Goal: Task Accomplishment & Management: Complete application form

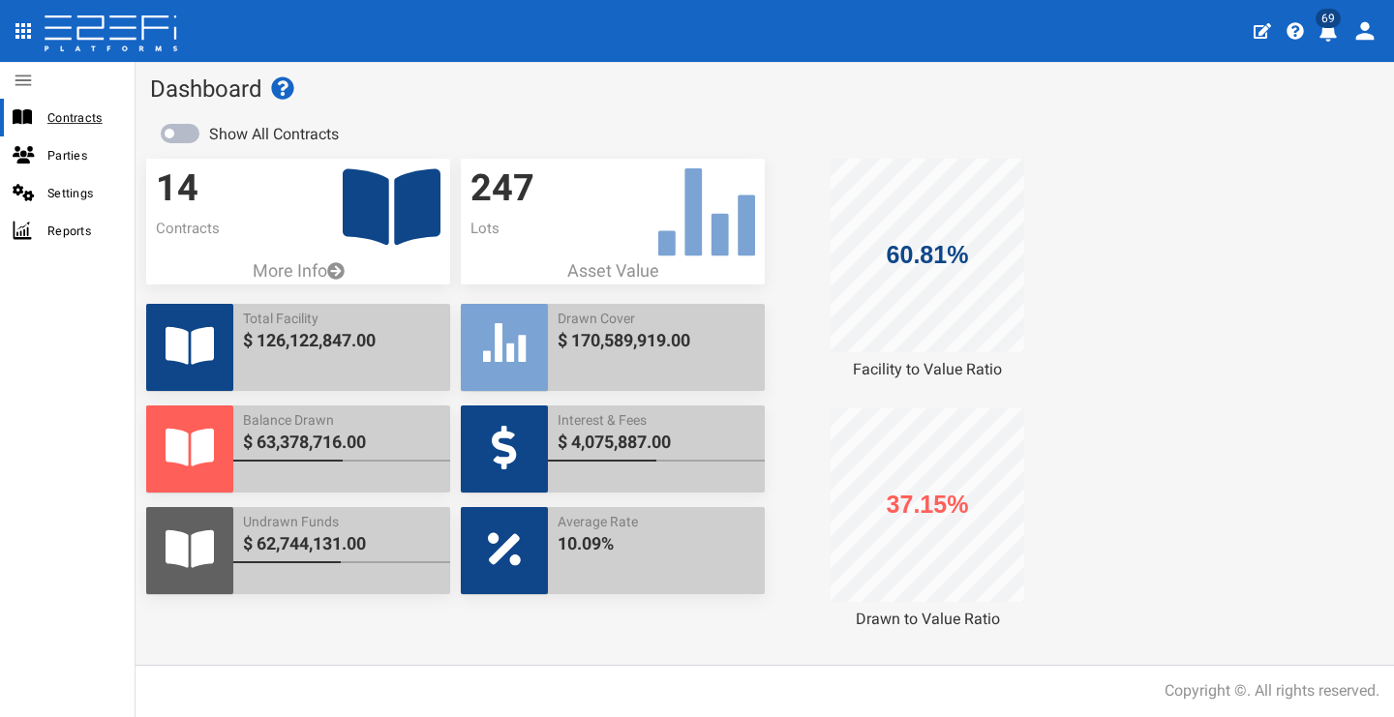
click at [102, 128] on span "Contracts" at bounding box center [83, 117] width 72 height 22
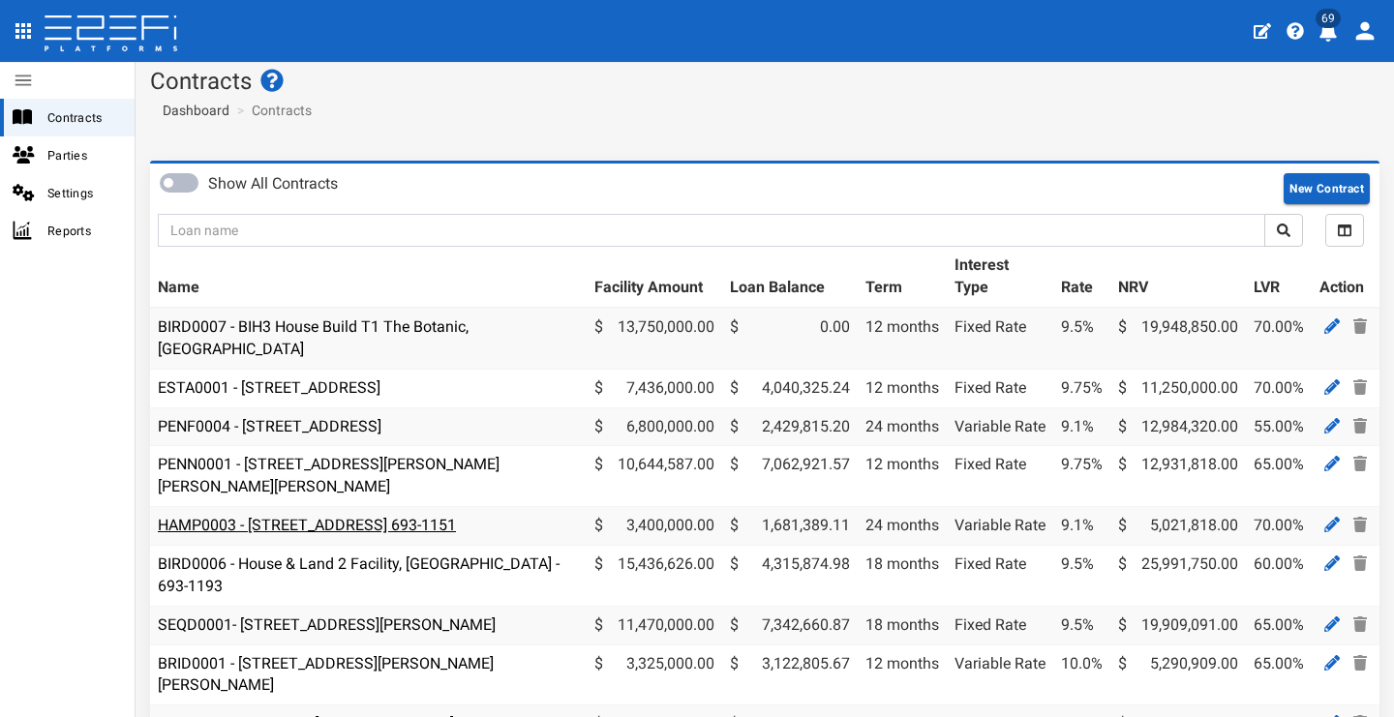
scroll to position [42, 0]
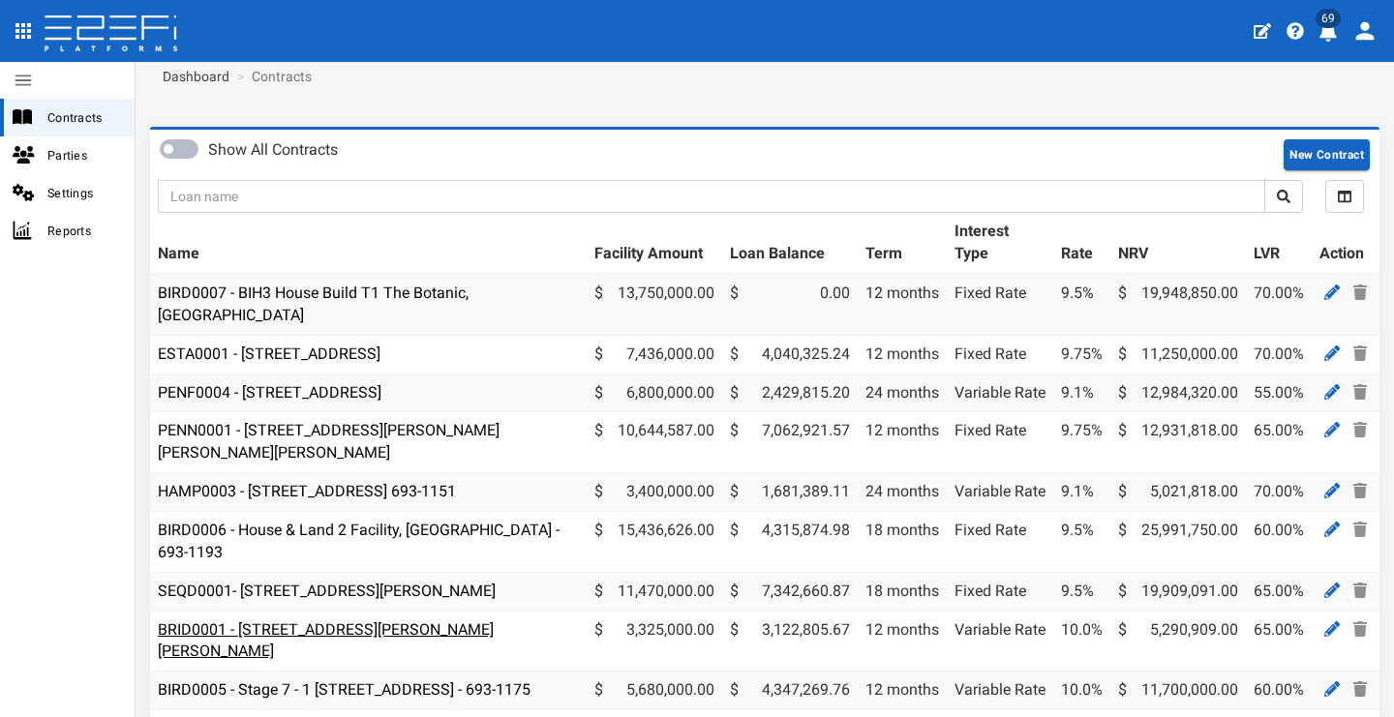
click at [405, 620] on link "BRID0001 - [STREET_ADDRESS][PERSON_NAME][PERSON_NAME]" at bounding box center [326, 640] width 336 height 41
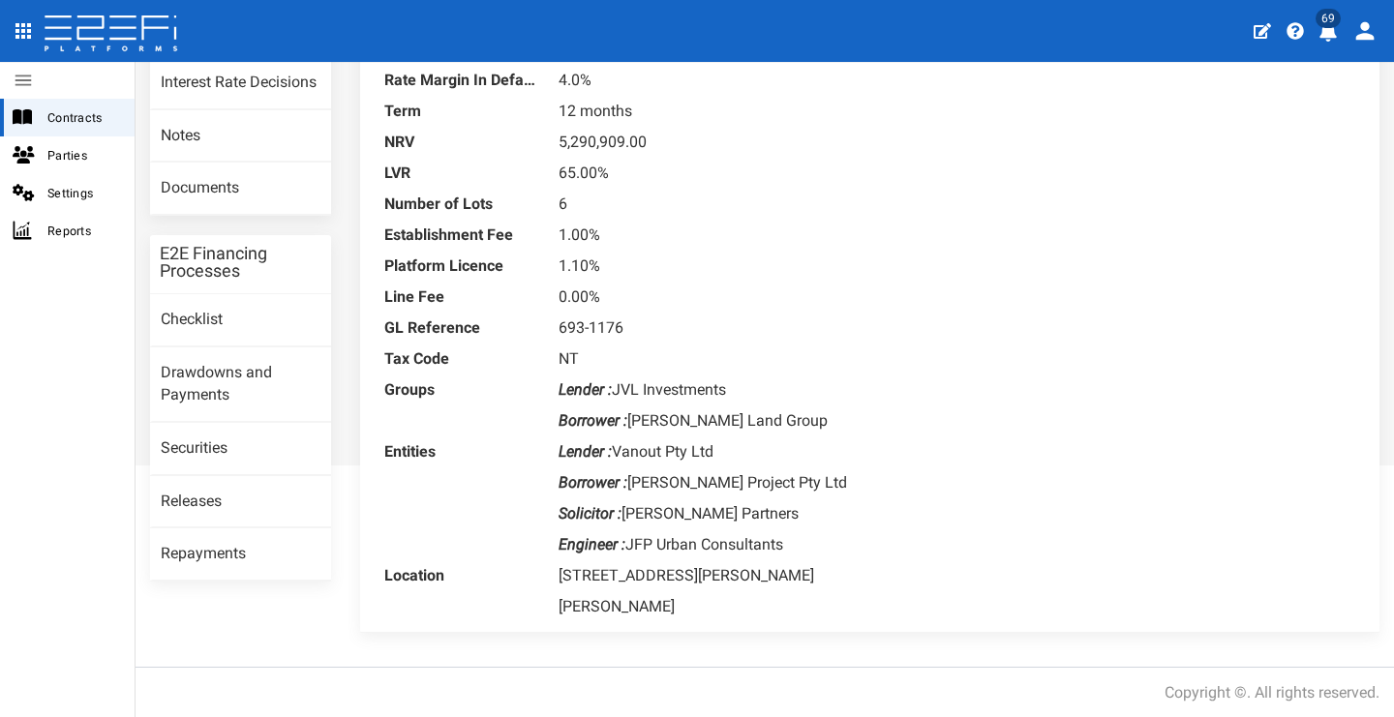
scroll to position [252, 0]
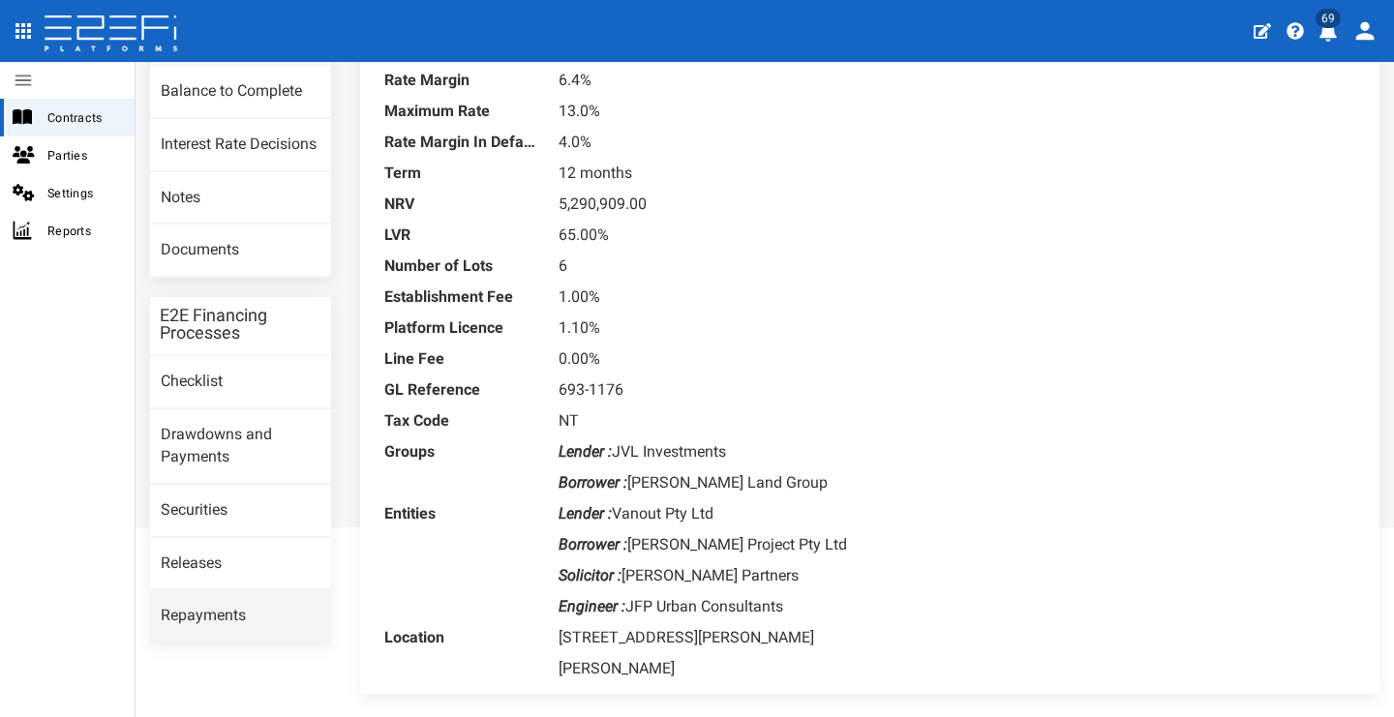
click at [233, 603] on link "Repayments" at bounding box center [240, 616] width 181 height 52
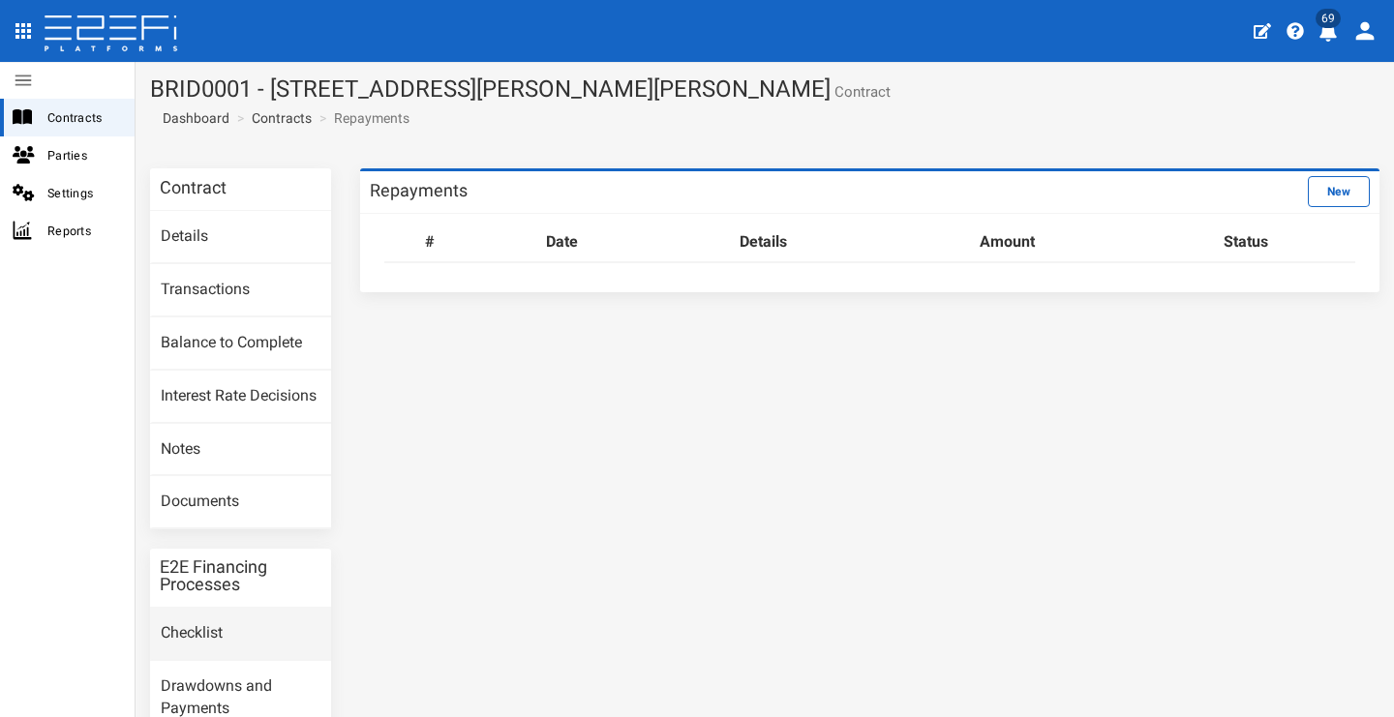
scroll to position [252, 0]
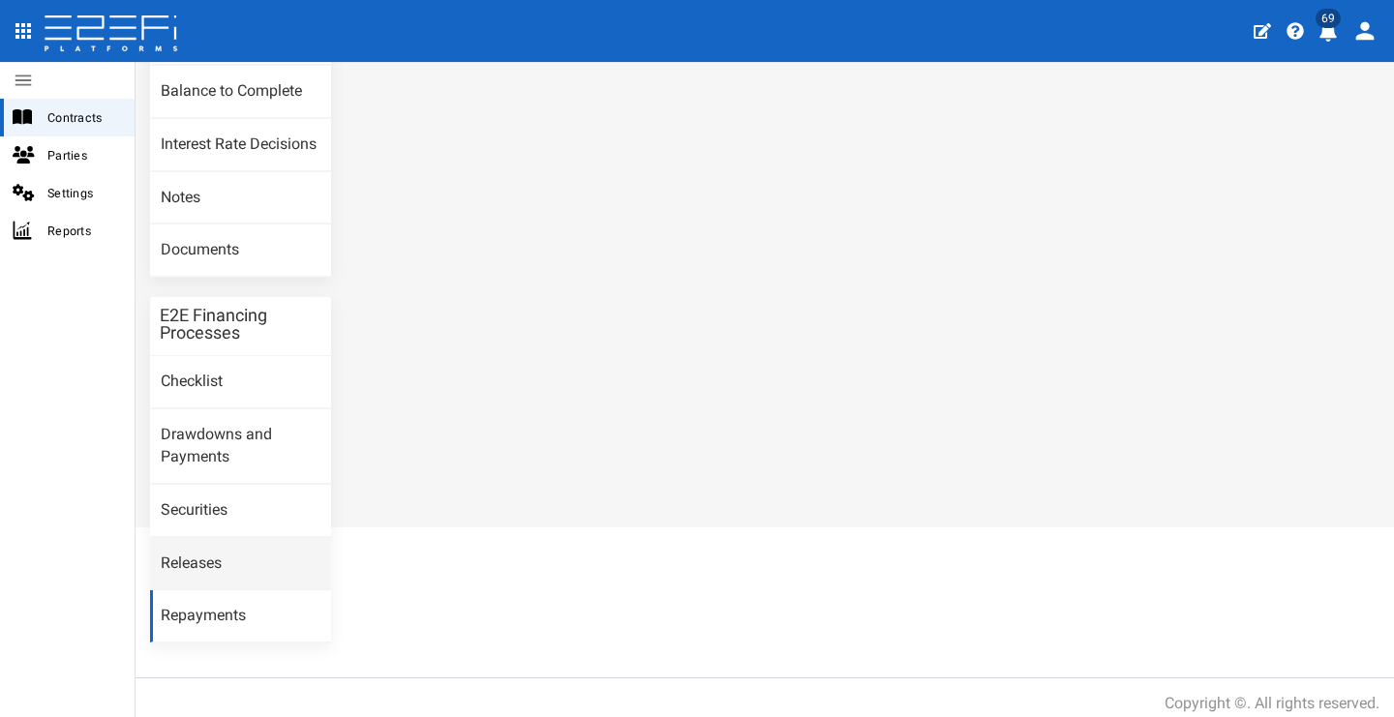
click at [254, 567] on link "Releases" at bounding box center [240, 564] width 181 height 52
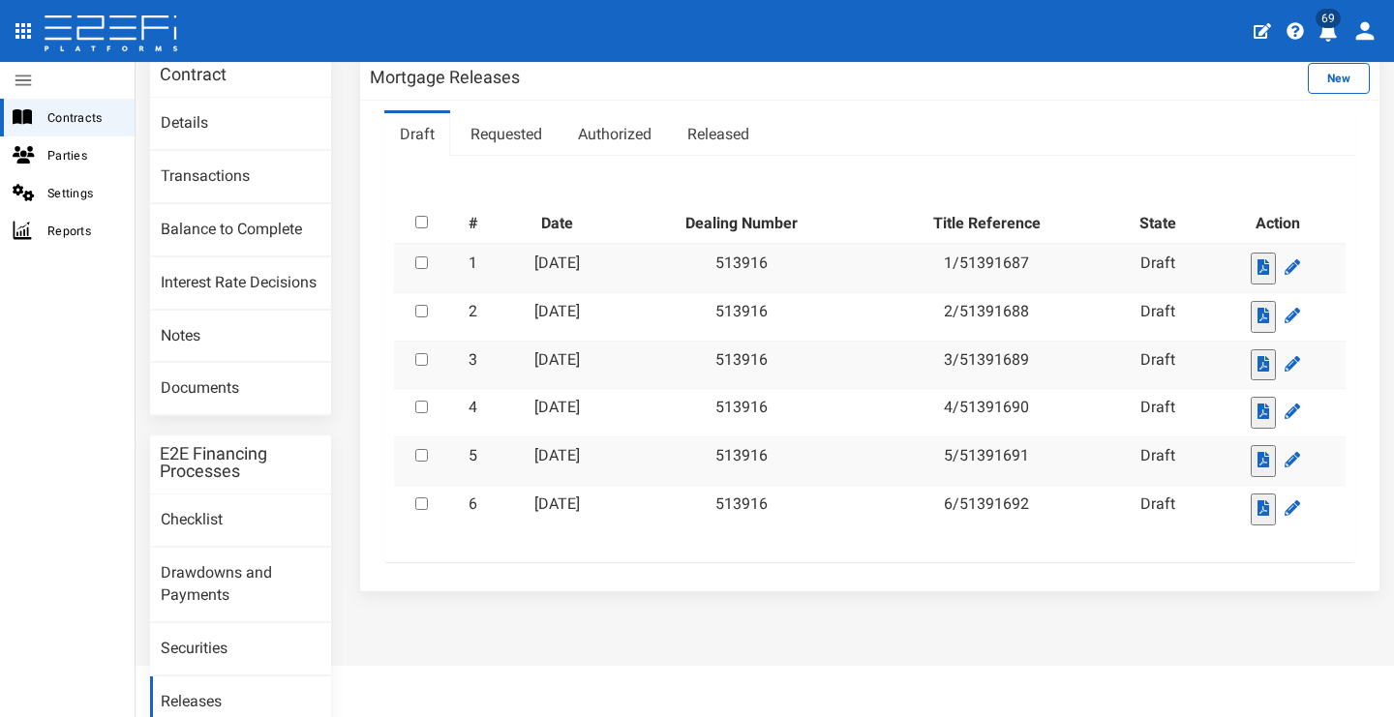
scroll to position [127, 0]
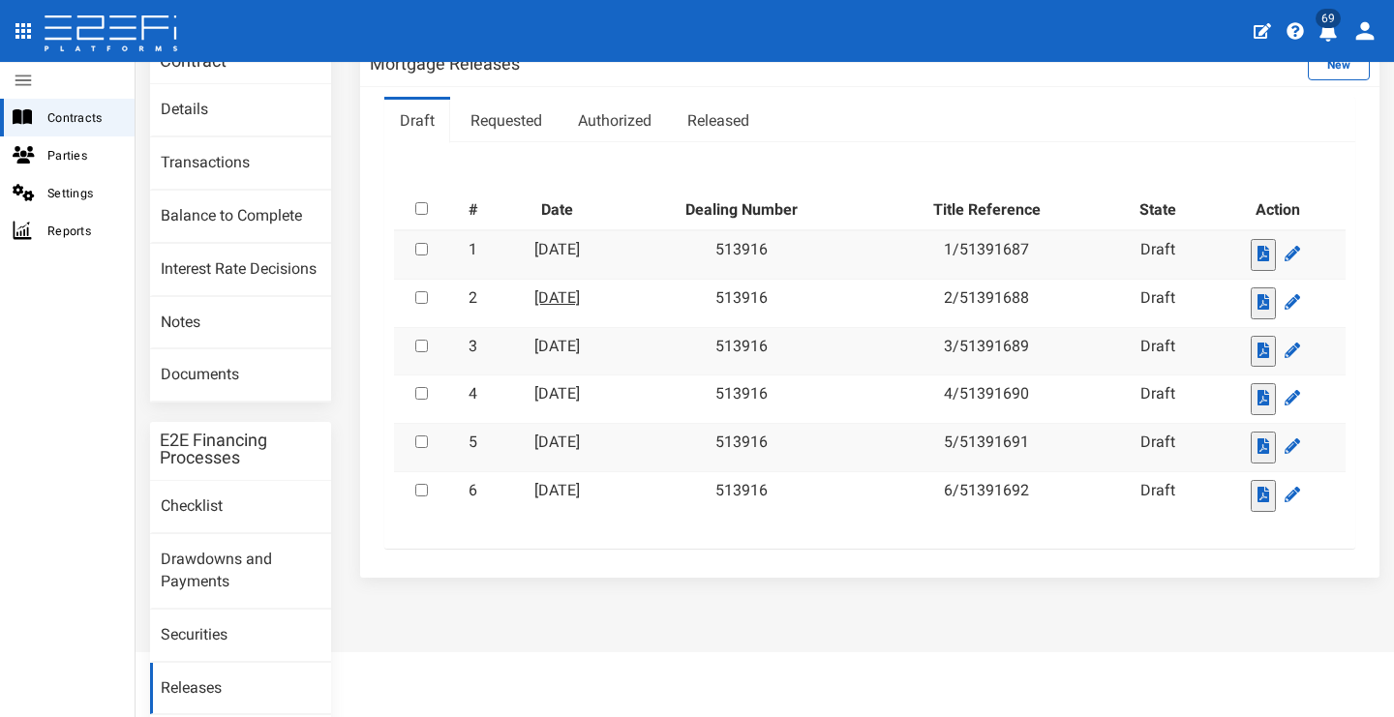
click at [580, 288] on link "26-08-2025" at bounding box center [556, 297] width 45 height 18
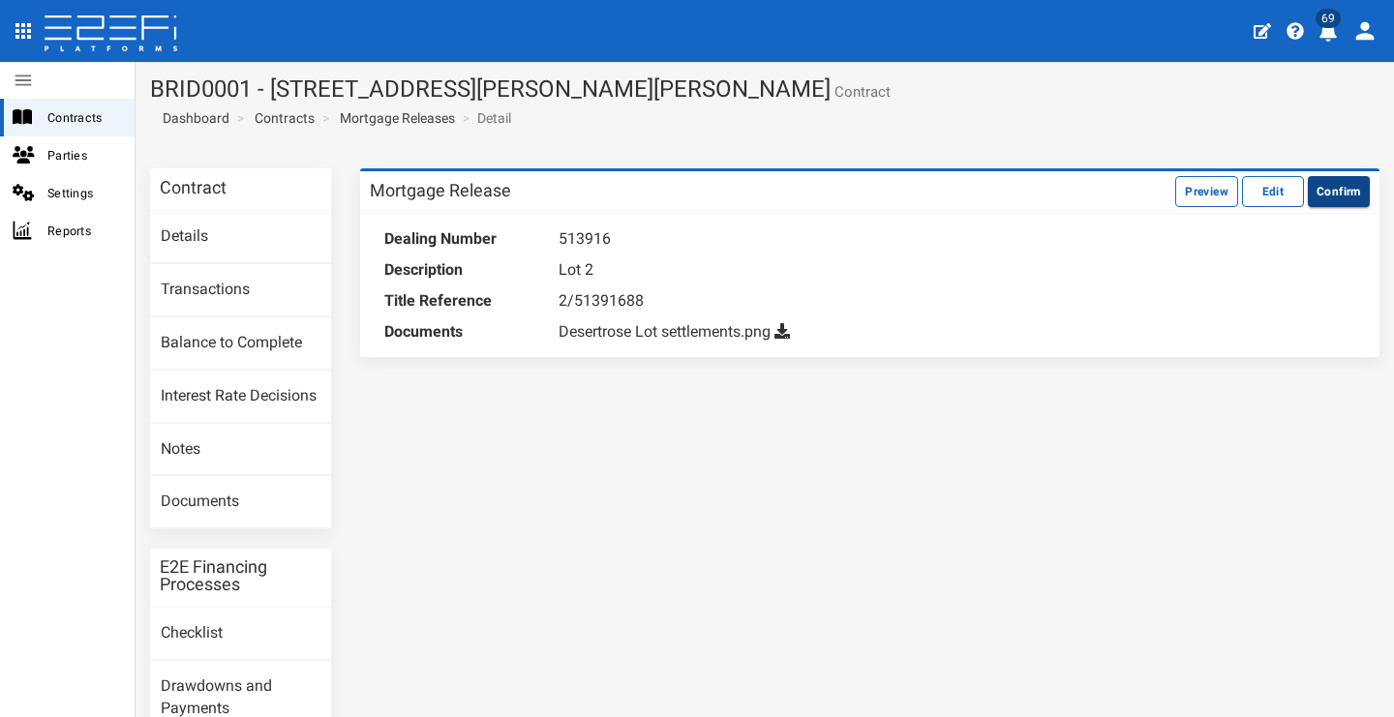
click at [1341, 195] on button "Confirm" at bounding box center [1339, 191] width 62 height 31
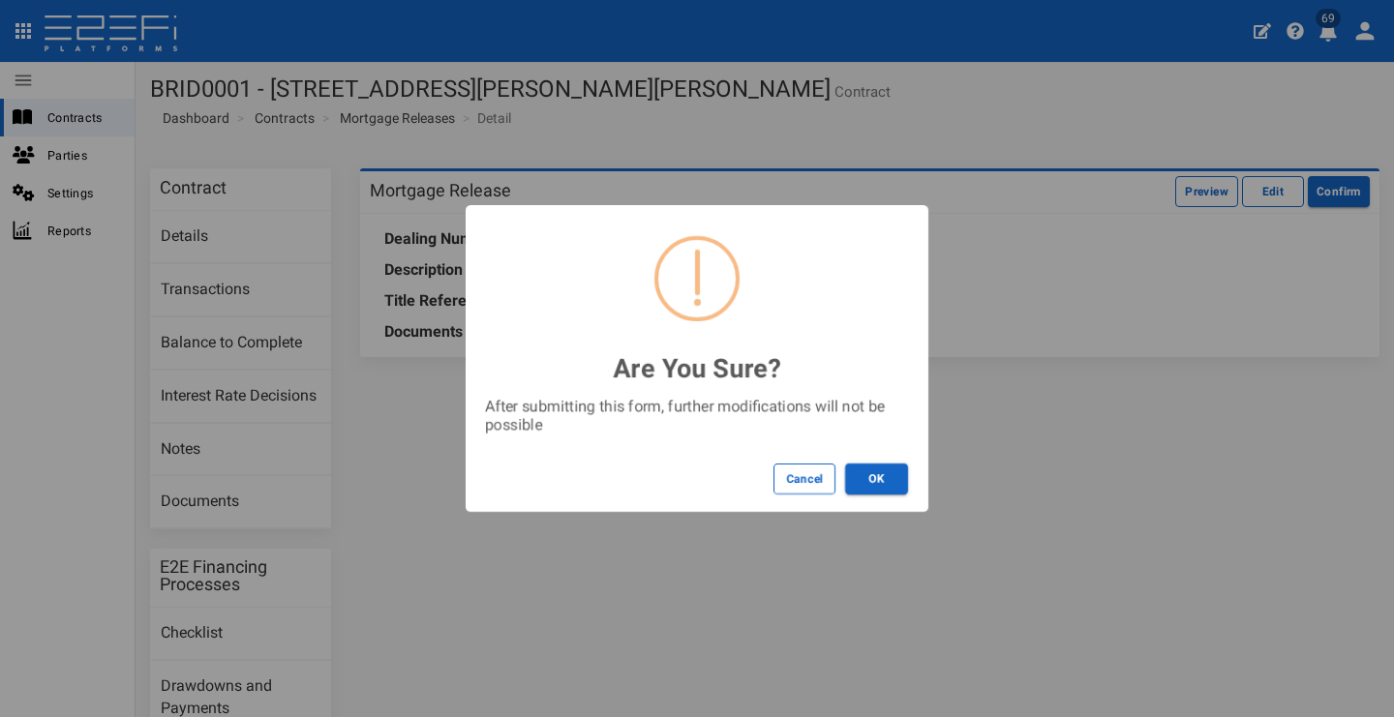
click at [876, 470] on button "OK" at bounding box center [876, 479] width 63 height 31
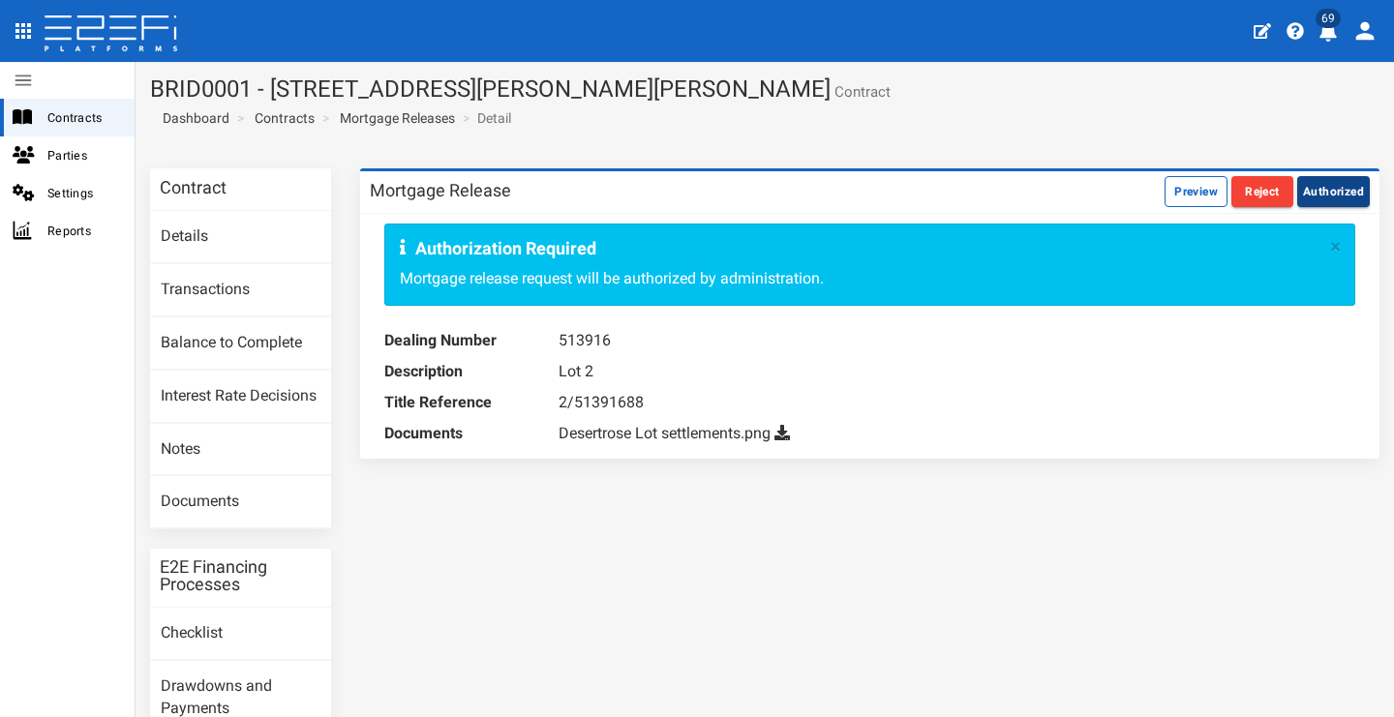
click at [1323, 196] on button "Authorized" at bounding box center [1333, 191] width 73 height 31
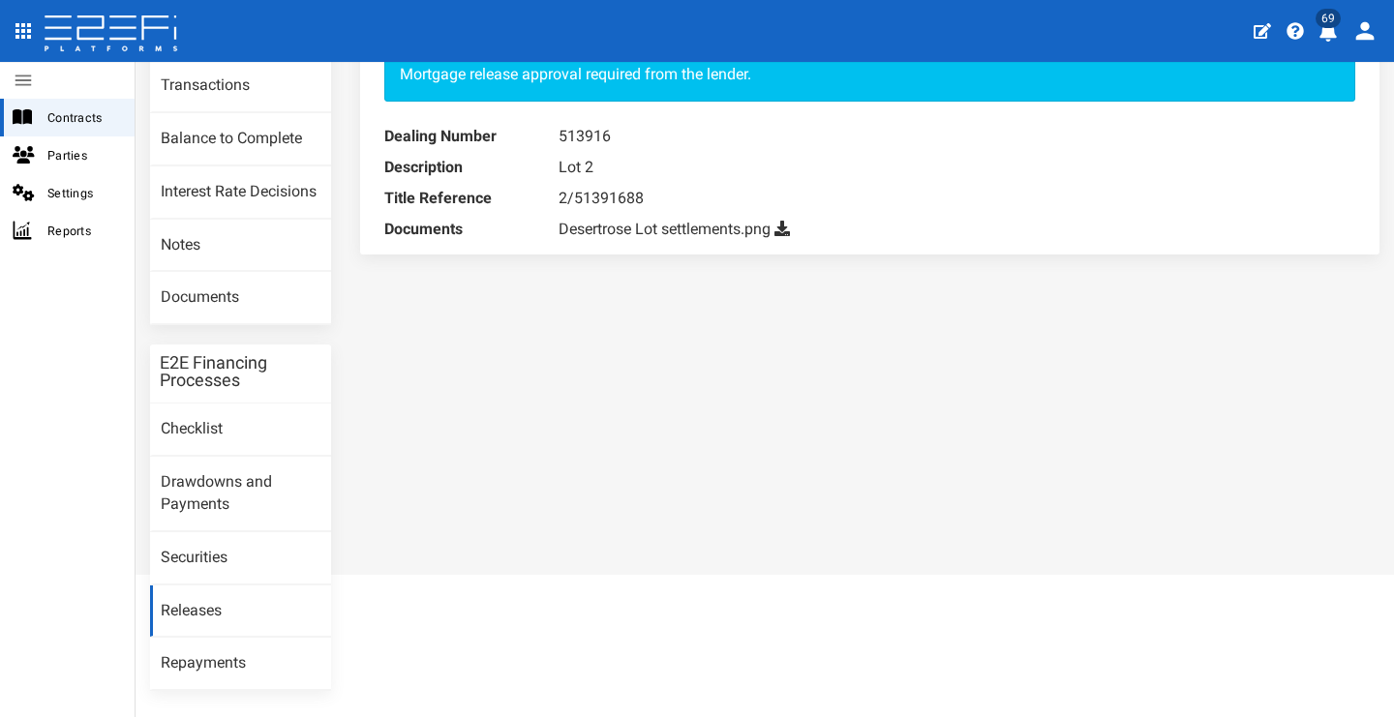
scroll to position [208, 0]
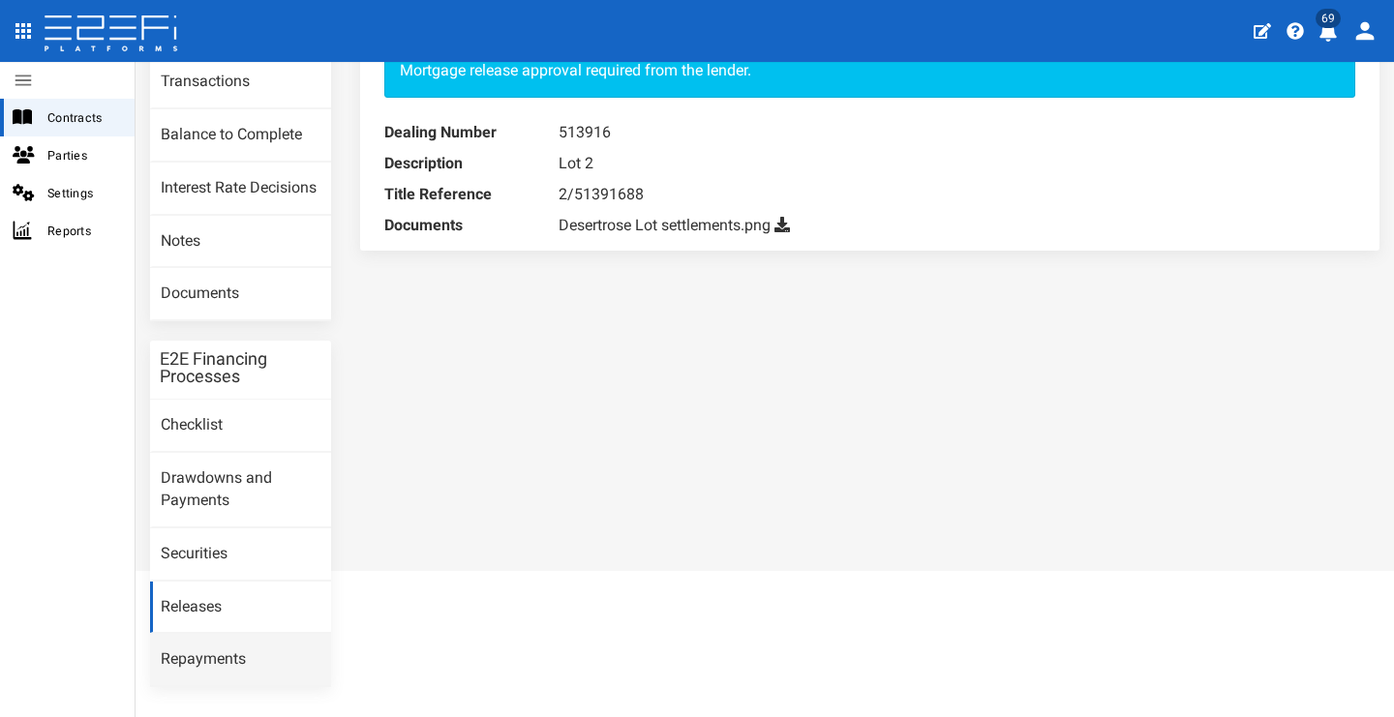
click at [215, 655] on link "Repayments" at bounding box center [240, 660] width 181 height 52
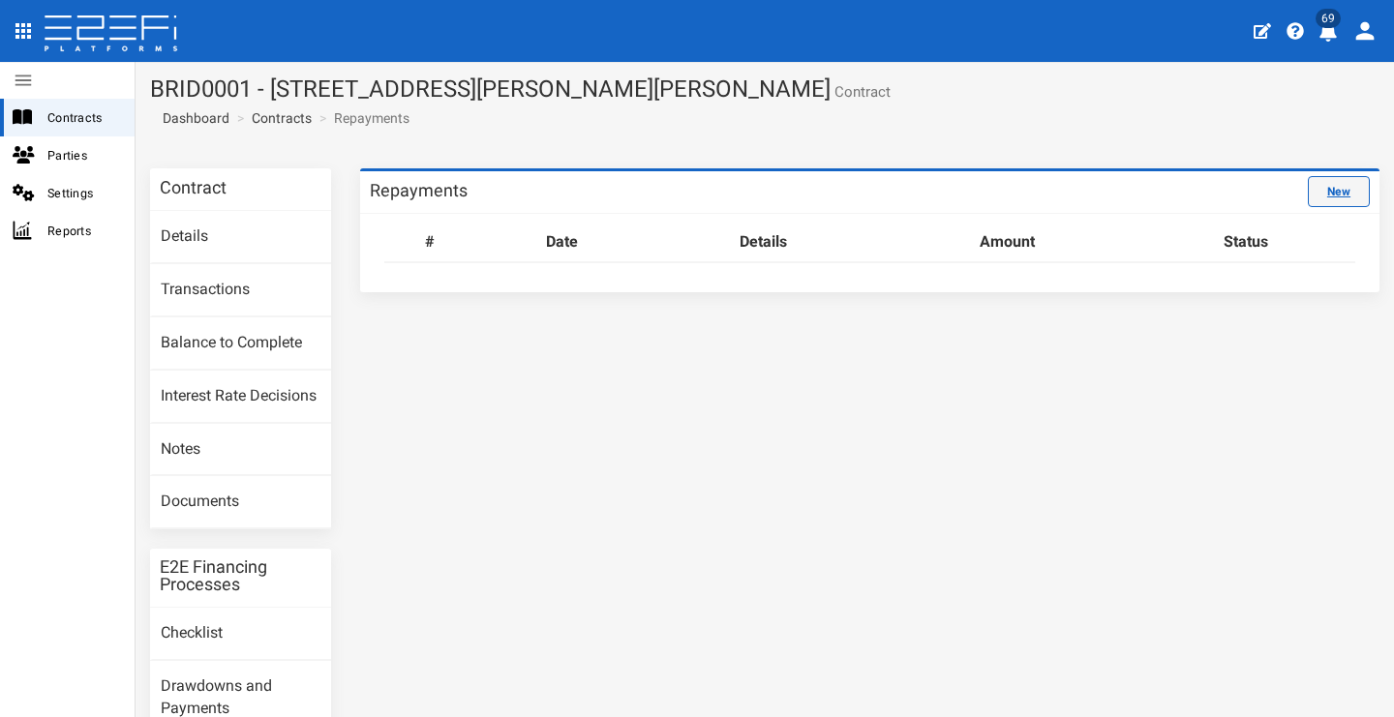
click at [1343, 198] on link "New" at bounding box center [1339, 191] width 62 height 31
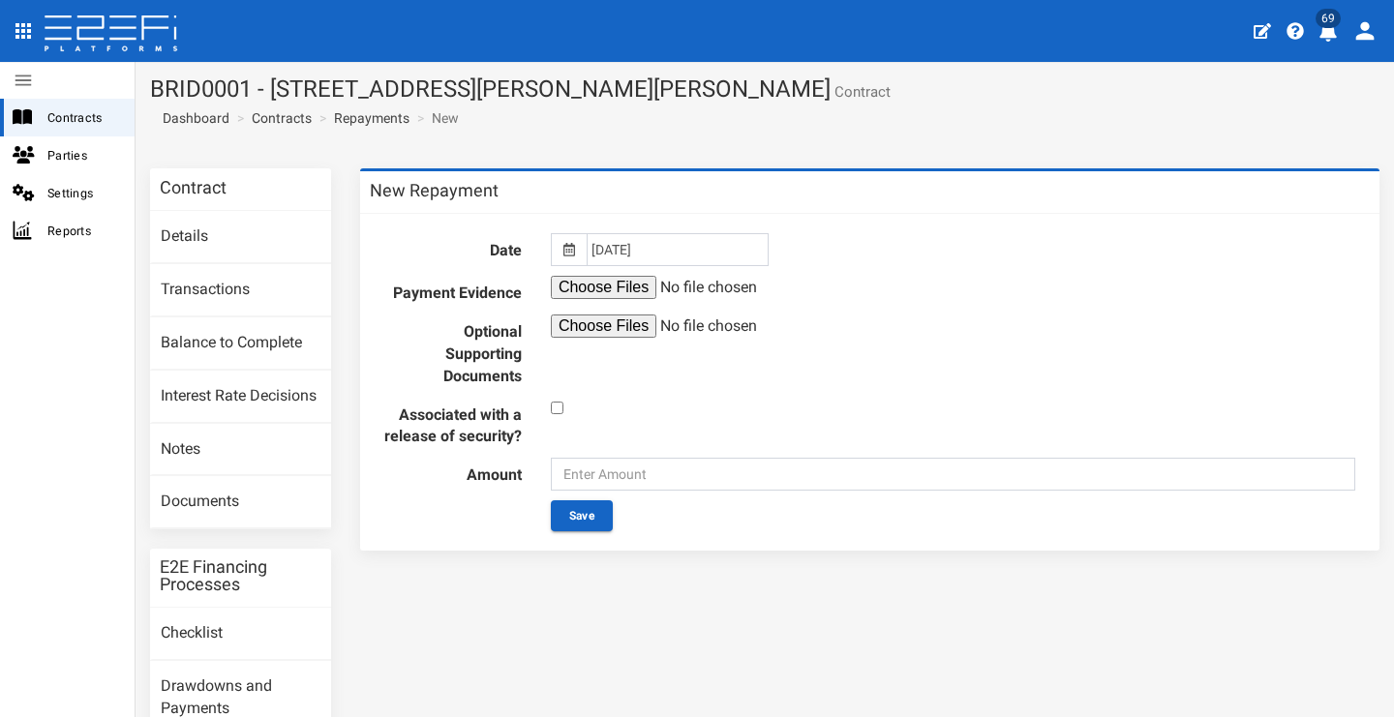
click at [556, 408] on input "checkbox" at bounding box center [557, 408] width 13 height 13
checkbox input "true"
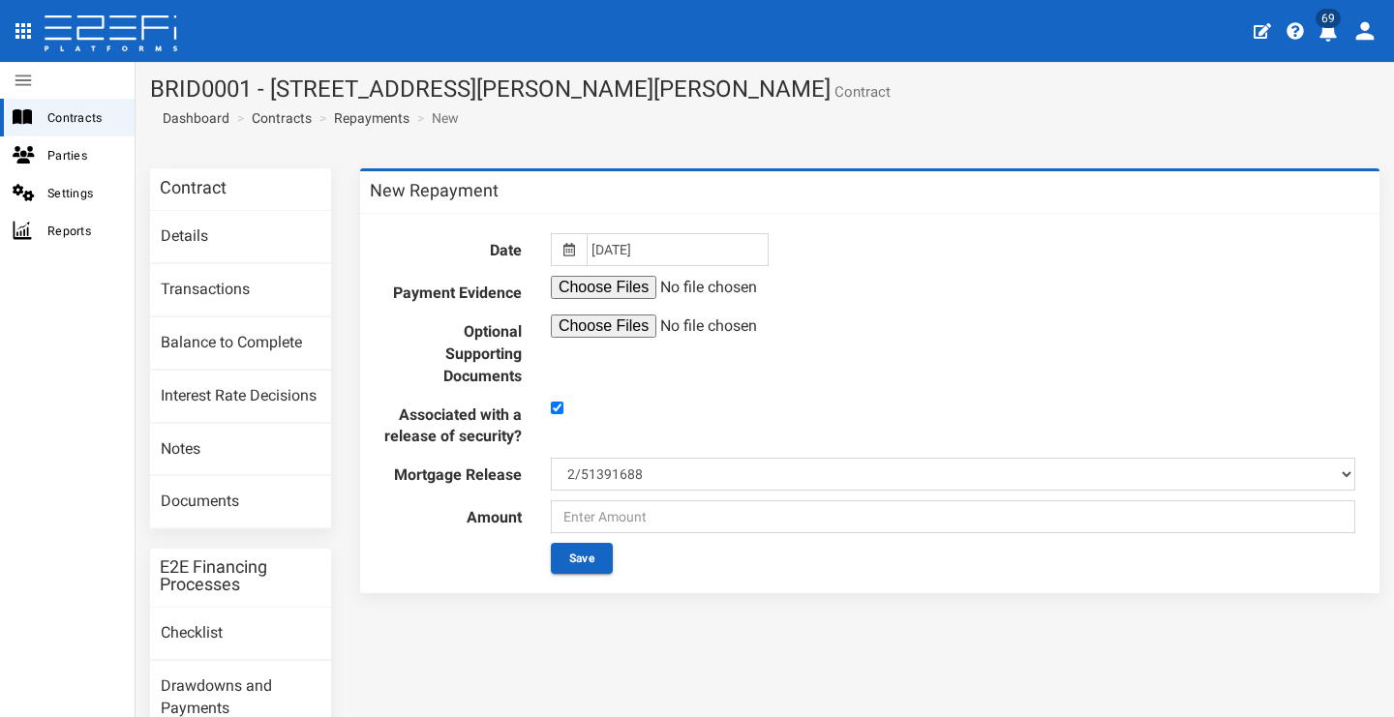
click at [627, 283] on input "file" at bounding box center [699, 287] width 296 height 23
type input "C:\fakepath\Settlement Statement Lot 2 to Mackay and Van Rensburg.pdf"
click at [558, 244] on div at bounding box center [569, 249] width 36 height 33
click at [569, 246] on icon at bounding box center [569, 250] width 12 height 14
click at [563, 252] on icon at bounding box center [569, 250] width 12 height 14
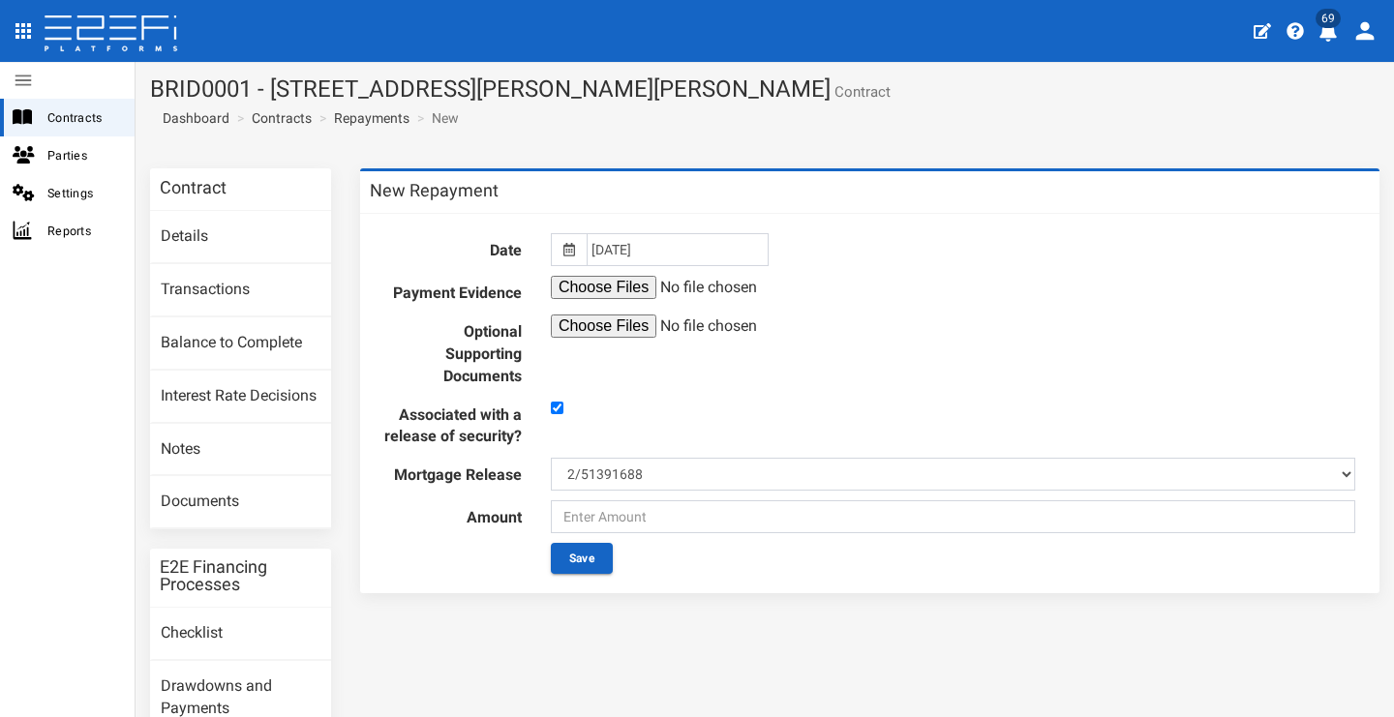
click at [563, 252] on icon at bounding box center [569, 250] width 12 height 14
click at [658, 258] on input "05-09-2025" at bounding box center [678, 249] width 182 height 33
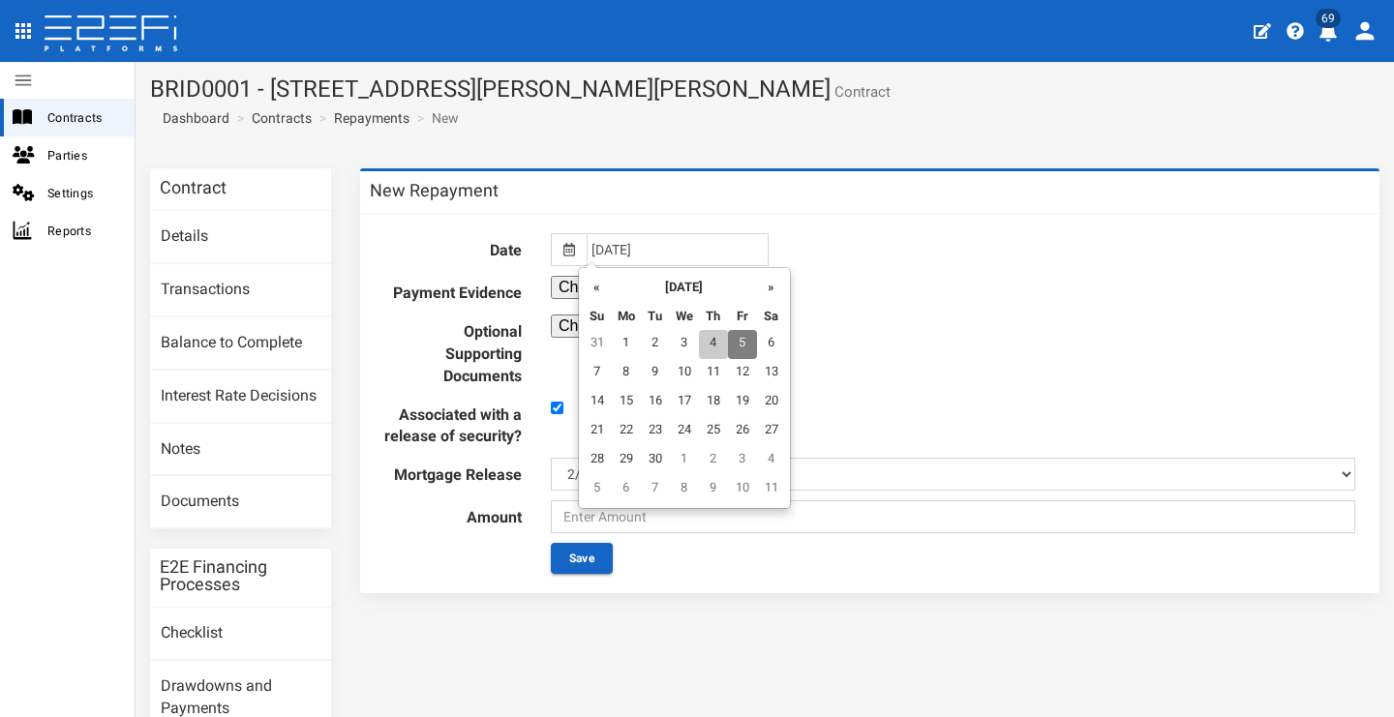
click at [709, 340] on td "4" at bounding box center [713, 344] width 29 height 29
type input "04-09-2025"
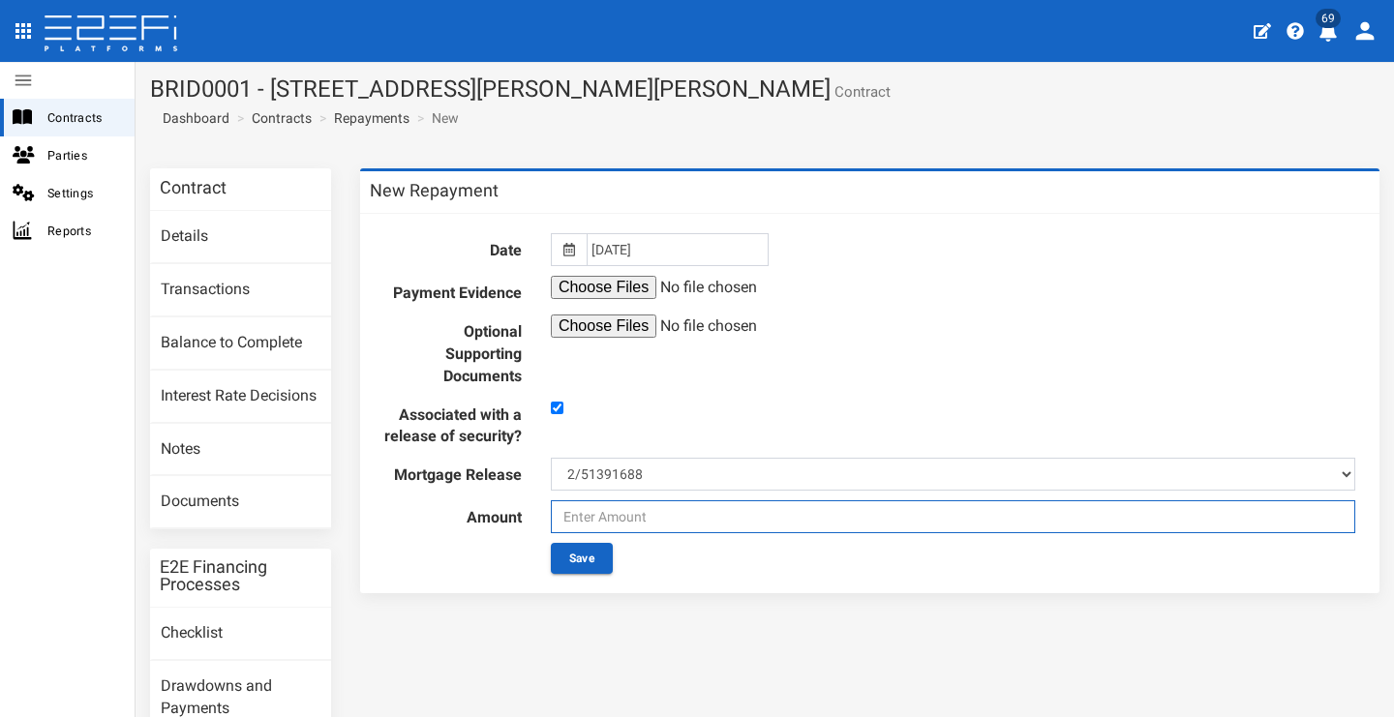
click at [676, 523] on input "text" at bounding box center [953, 516] width 804 height 33
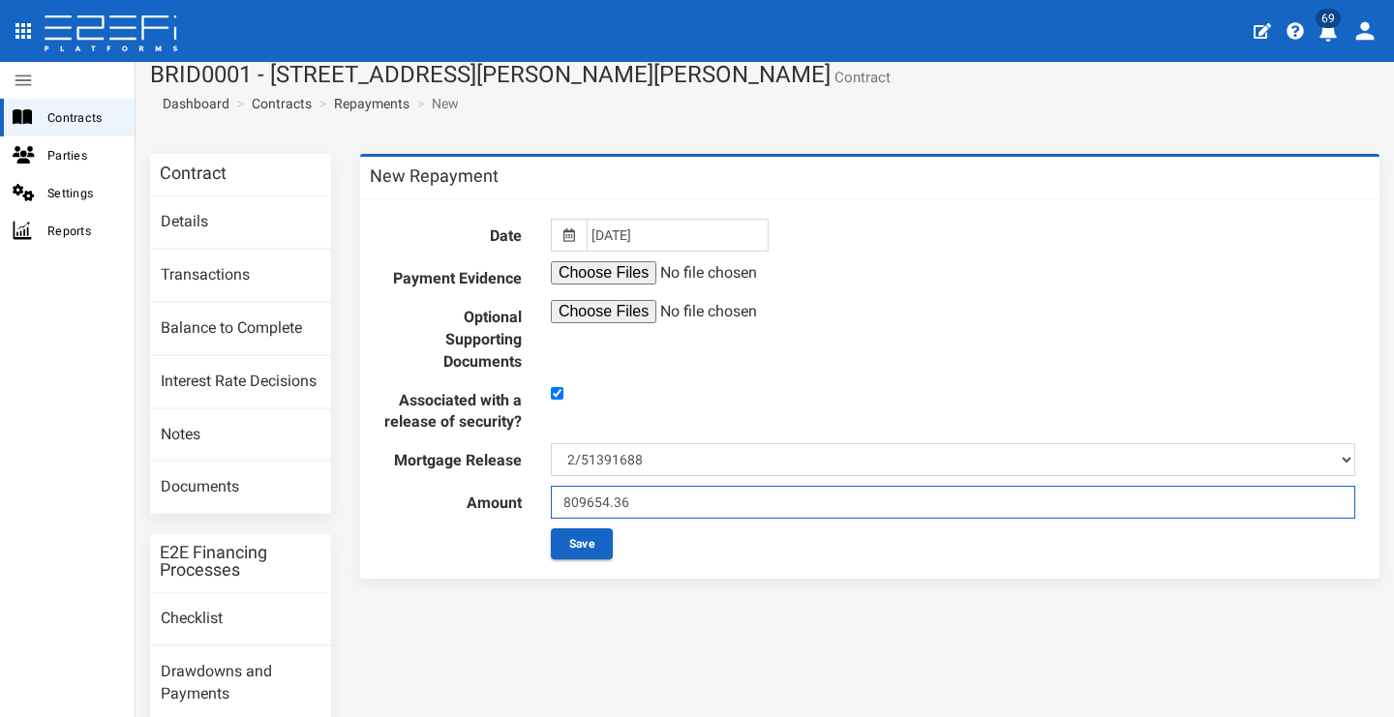
scroll to position [19, 0]
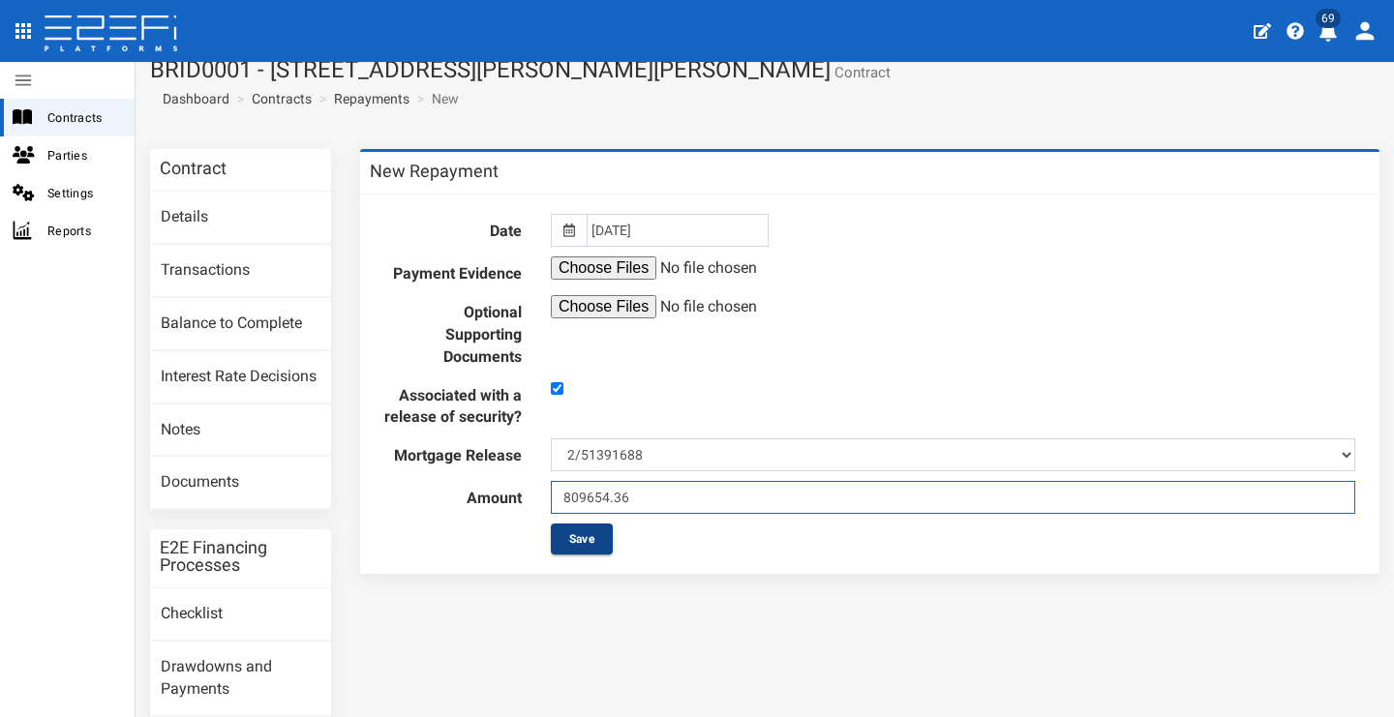
type input "809654.36"
click at [594, 555] on button "Save" at bounding box center [582, 539] width 62 height 31
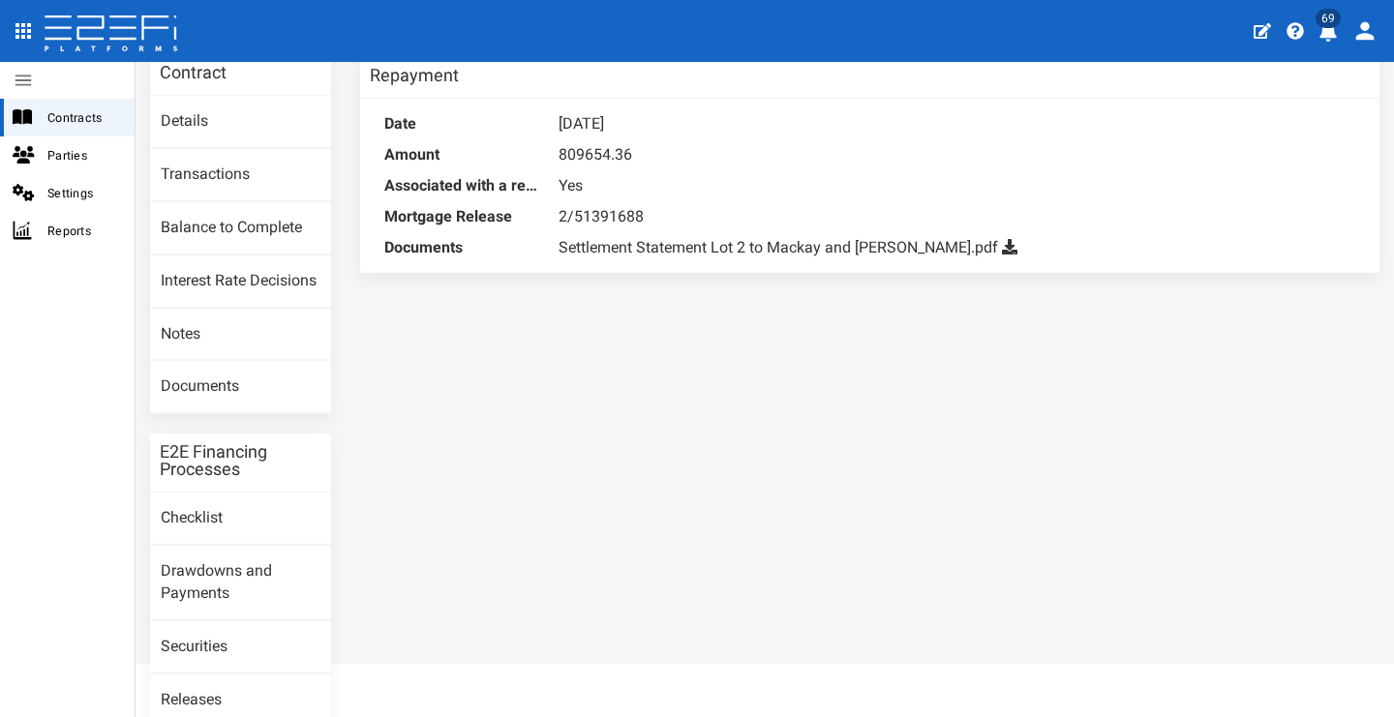
scroll to position [252, 0]
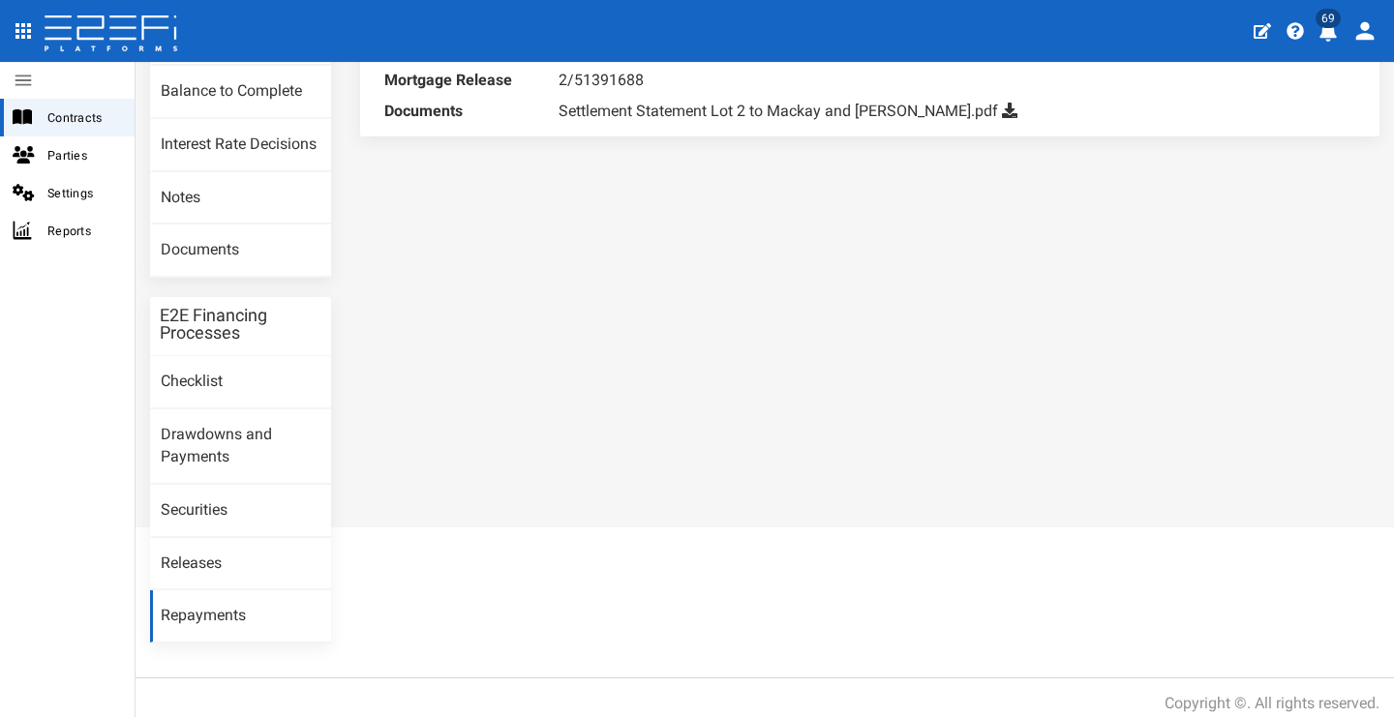
click at [307, 604] on link "Repayments" at bounding box center [240, 616] width 181 height 52
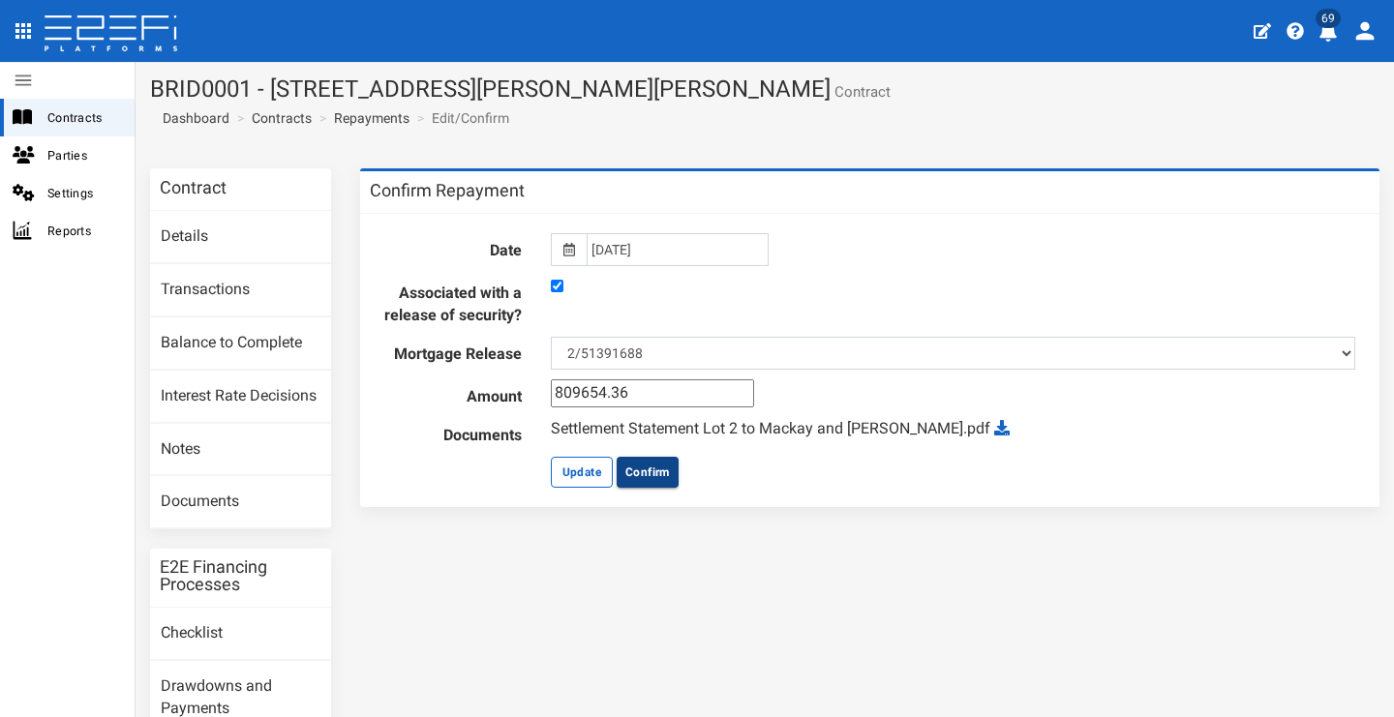
click at [660, 488] on button "Confirm" at bounding box center [648, 472] width 62 height 31
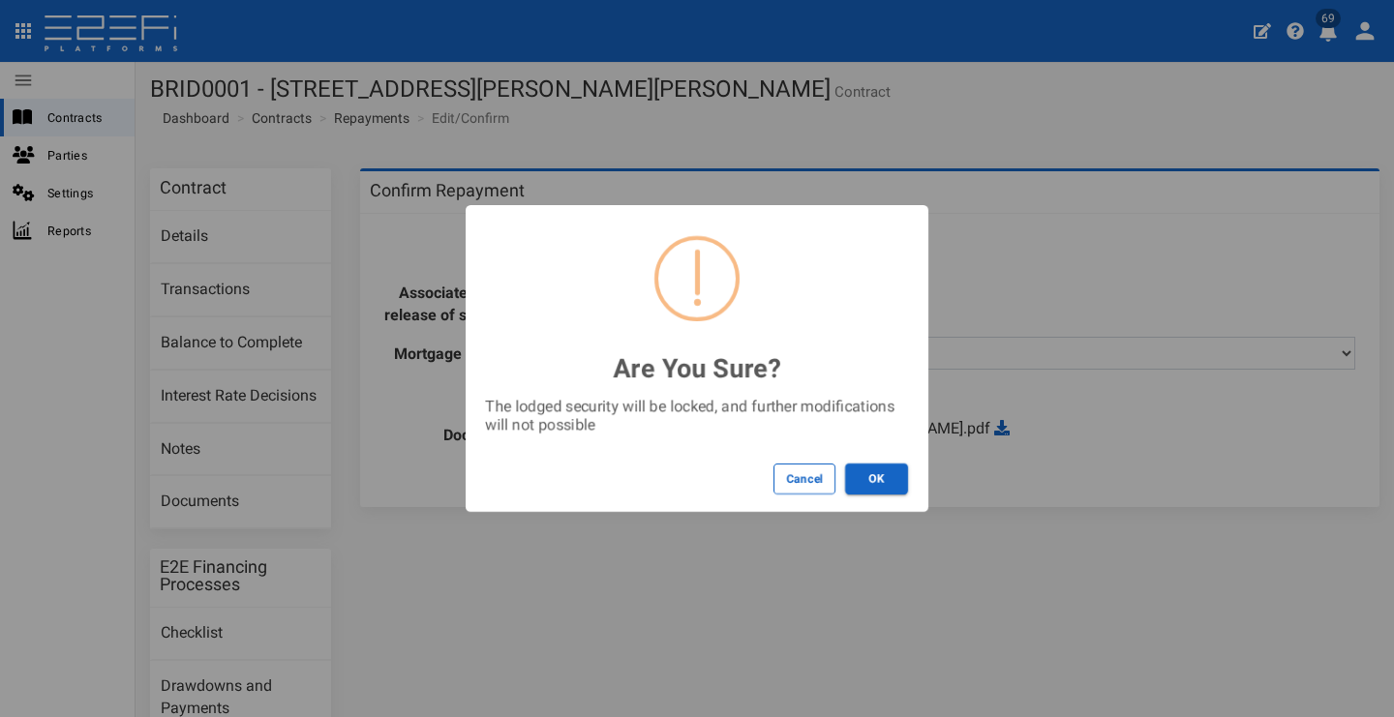
click at [908, 485] on div "Cancel OK" at bounding box center [697, 479] width 463 height 66
click at [891, 484] on button "OK" at bounding box center [876, 479] width 63 height 31
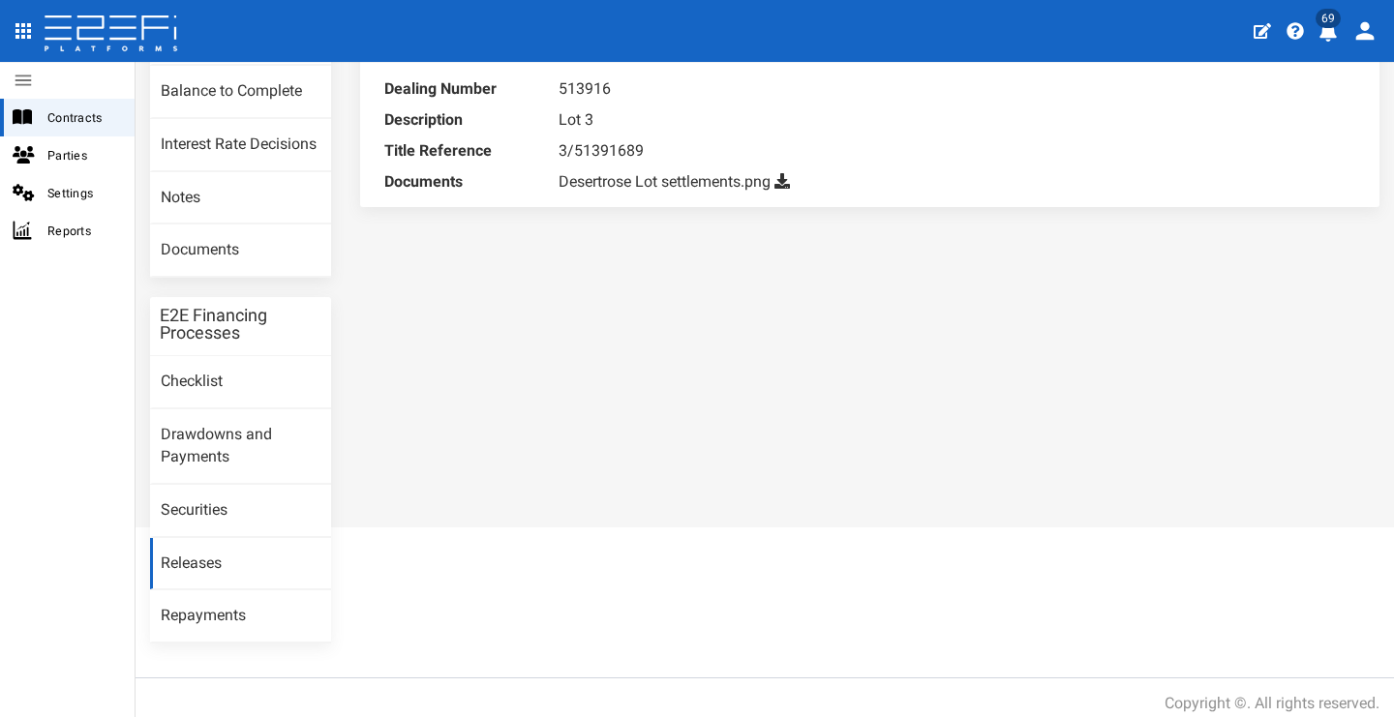
scroll to position [252, 0]
click at [247, 590] on link "Repayments" at bounding box center [240, 616] width 181 height 52
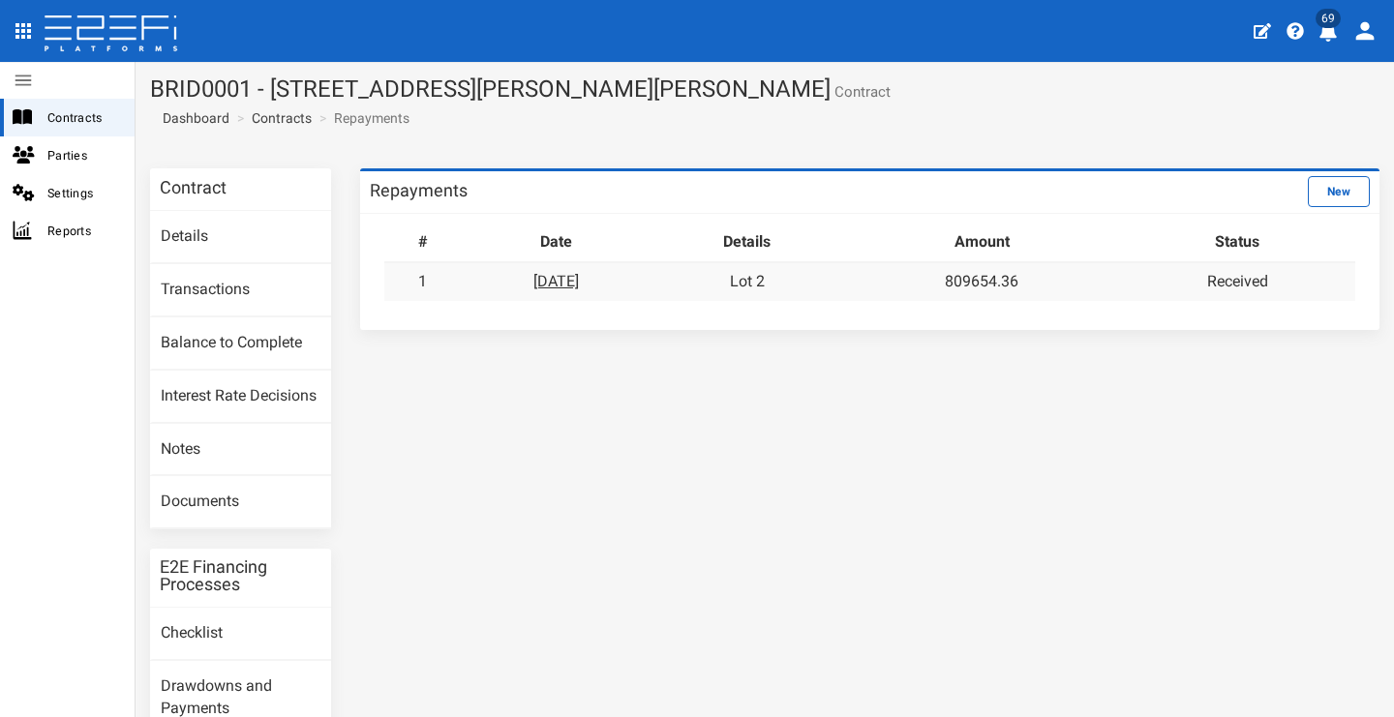
click at [579, 284] on link "[DATE]" at bounding box center [555, 281] width 45 height 18
click at [1308, 191] on link "New" at bounding box center [1339, 191] width 62 height 31
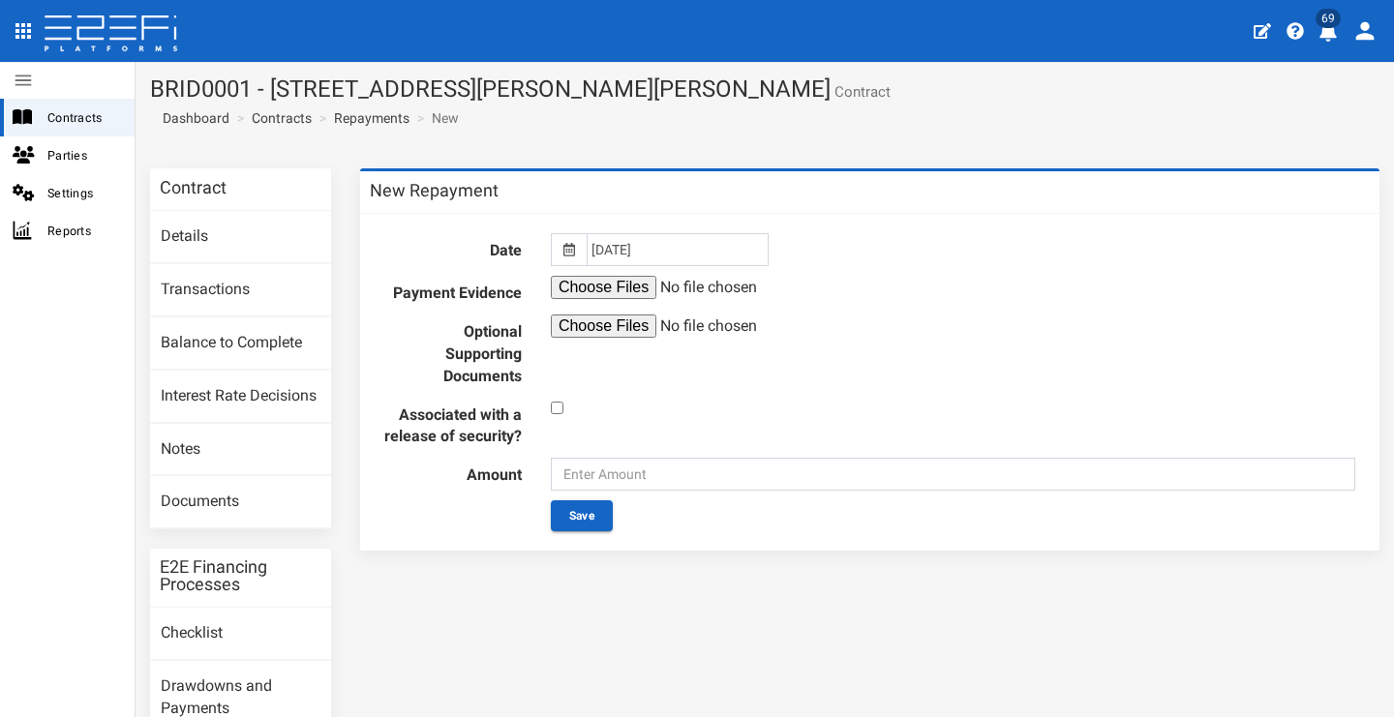
click at [552, 404] on input "checkbox" at bounding box center [557, 408] width 13 height 13
checkbox input "true"
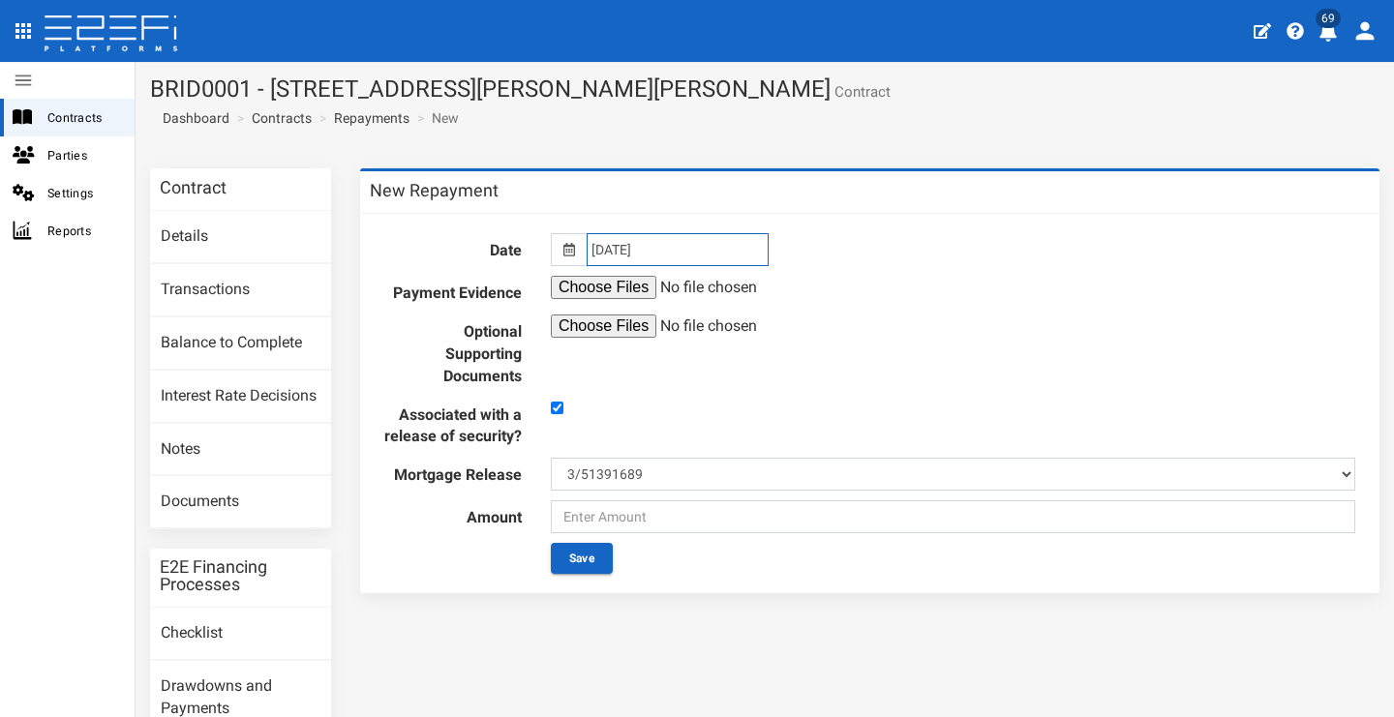
click at [610, 246] on input "[DATE]" at bounding box center [678, 249] width 182 height 33
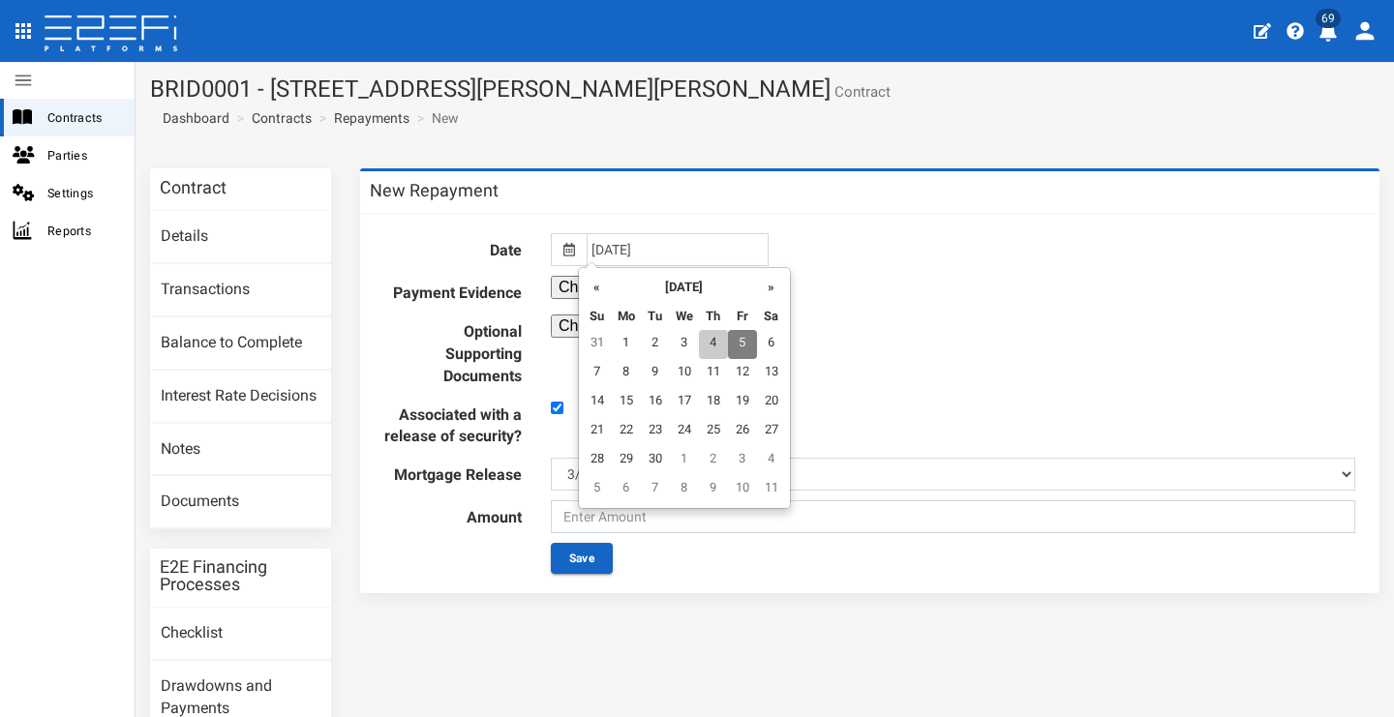
click at [711, 343] on td "4" at bounding box center [713, 344] width 29 height 29
type input "[DATE]"
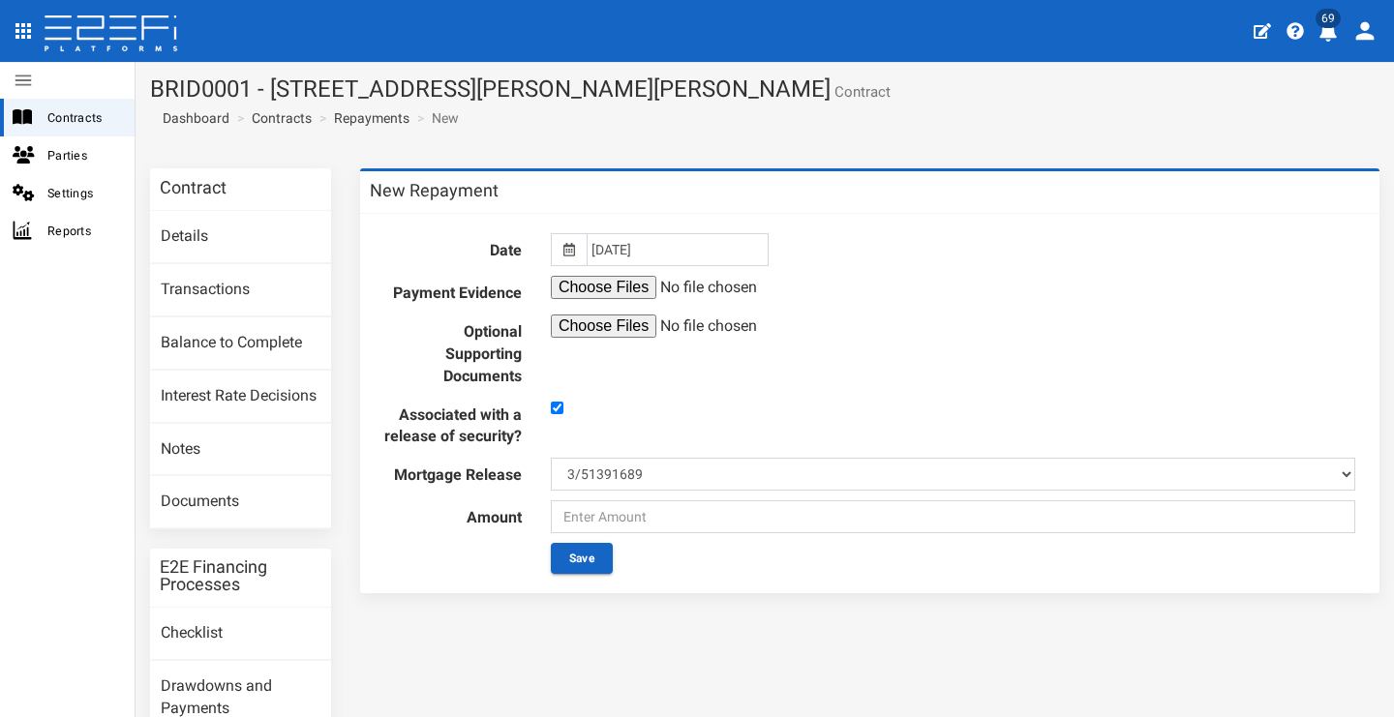
click at [618, 284] on input "file" at bounding box center [699, 287] width 296 height 23
type input "C:\fakepath\Settlement Statement Lot 3 to [PERSON_NAME] Gooty and Kotha.pdf"
click at [675, 527] on input "text" at bounding box center [953, 516] width 804 height 33
type input "809654.36"
click at [911, 558] on div "Save" at bounding box center [952, 558] width 833 height 31
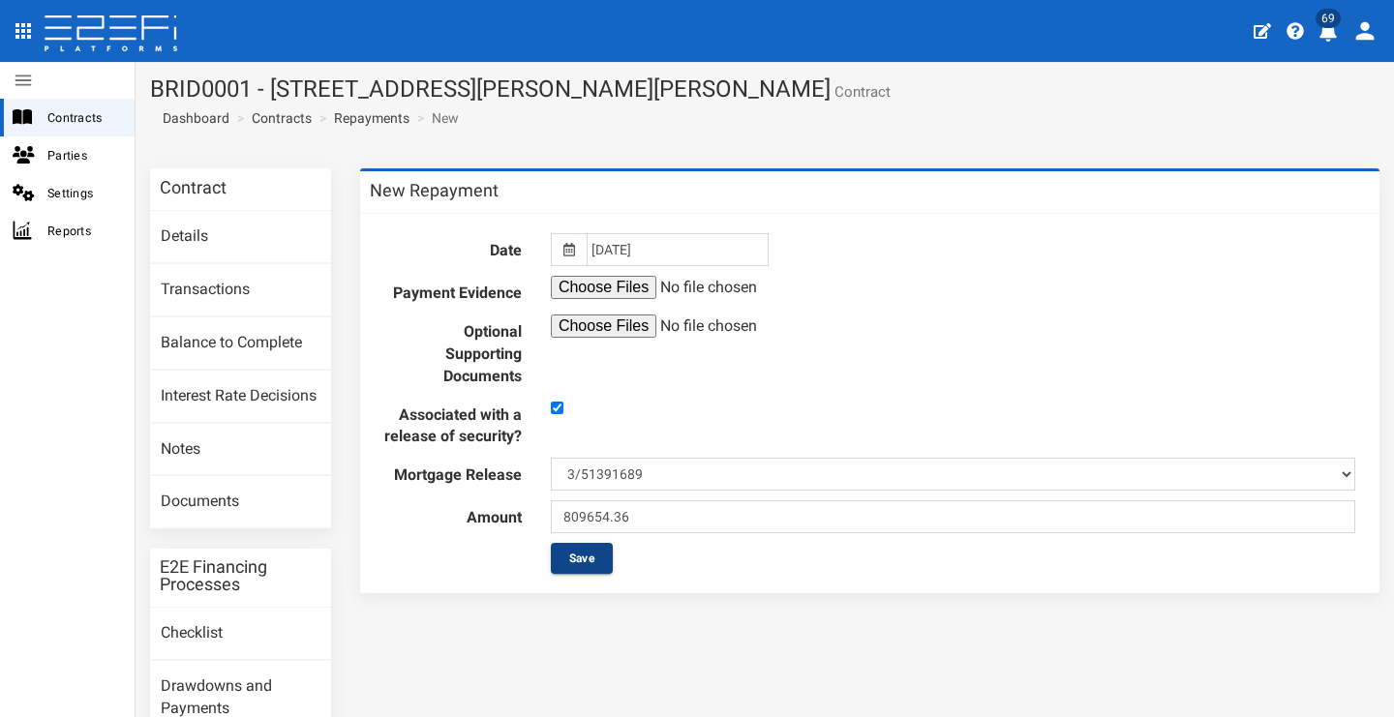
click at [589, 571] on button "Save" at bounding box center [582, 558] width 62 height 31
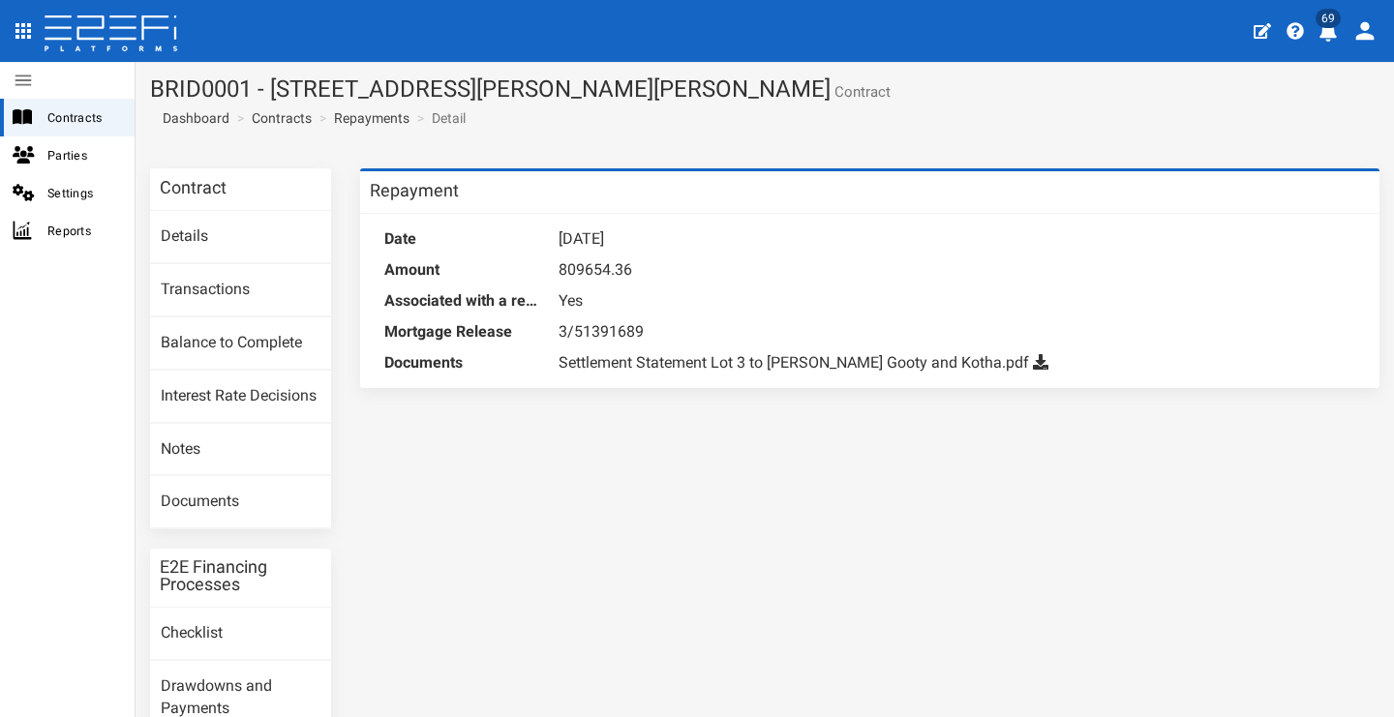
scroll to position [252, 0]
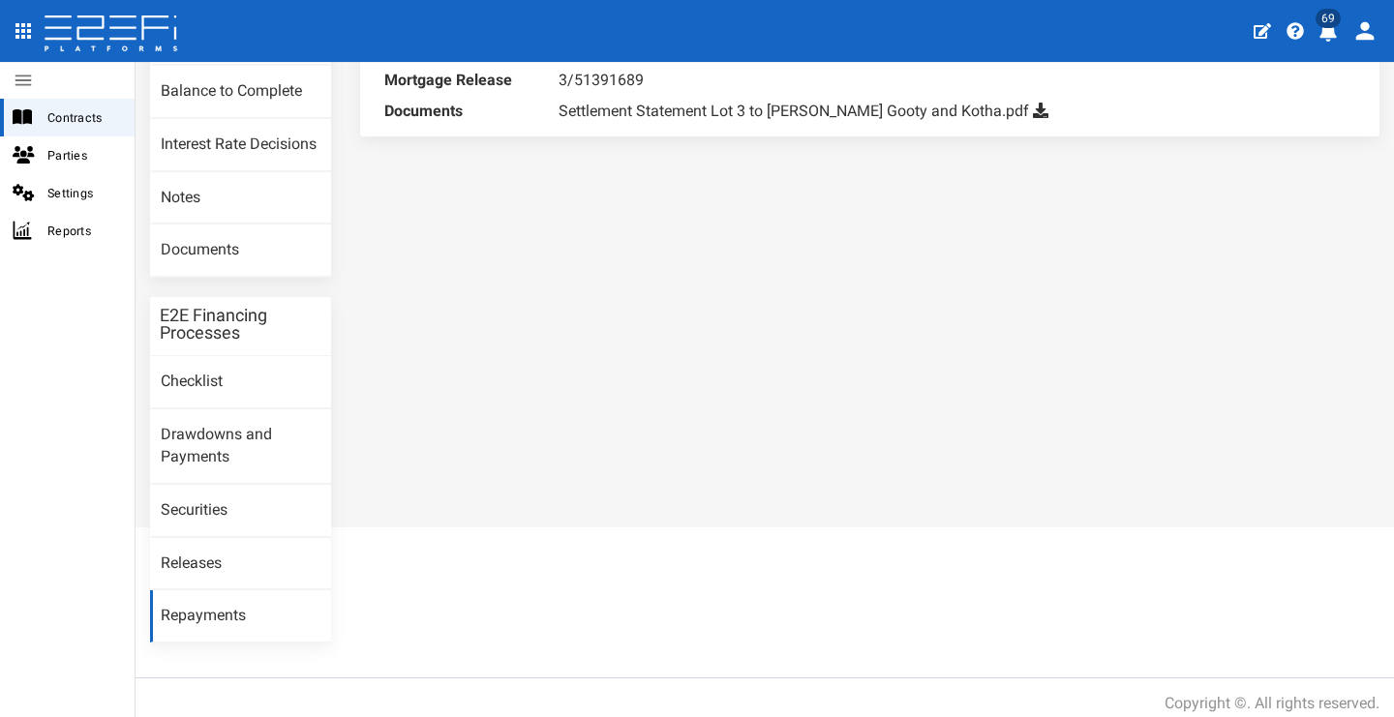
click at [263, 597] on link "Repayments" at bounding box center [240, 616] width 181 height 52
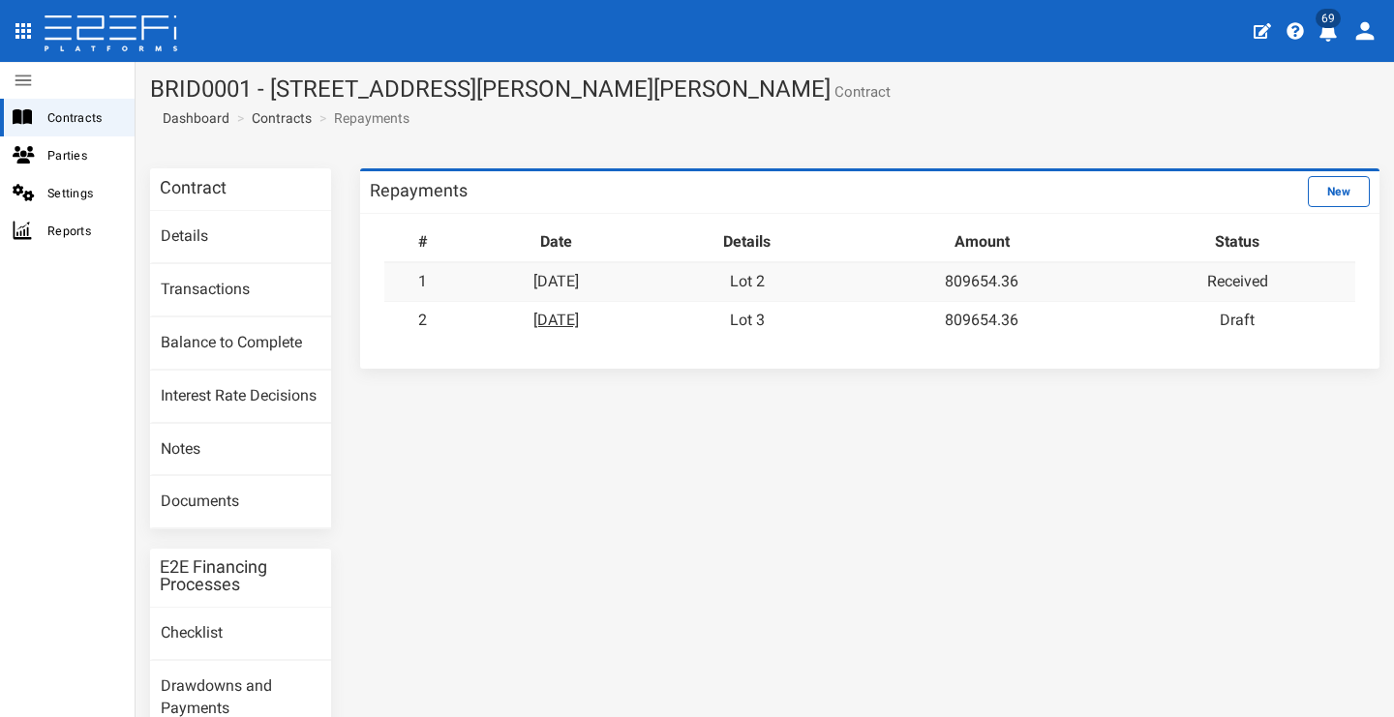
click at [579, 323] on link "[DATE]" at bounding box center [555, 320] width 45 height 18
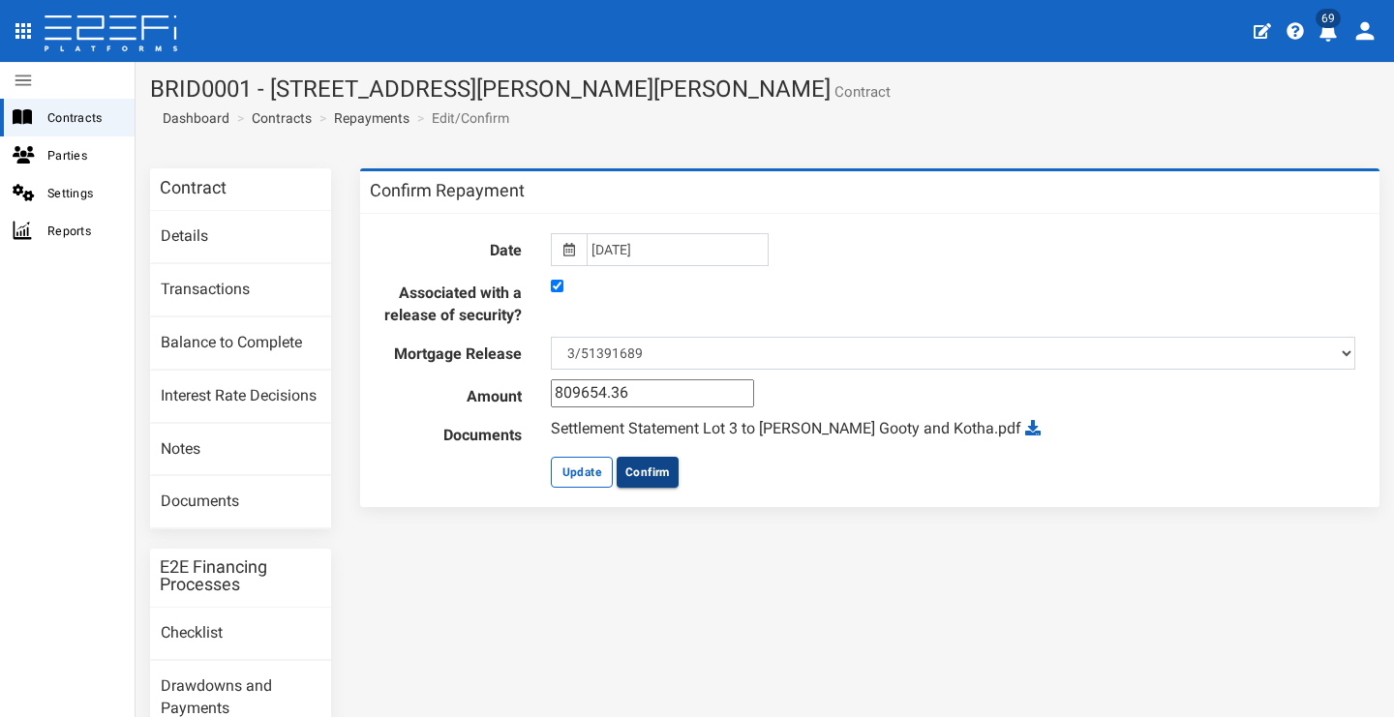
click at [656, 484] on button "Confirm" at bounding box center [648, 472] width 62 height 31
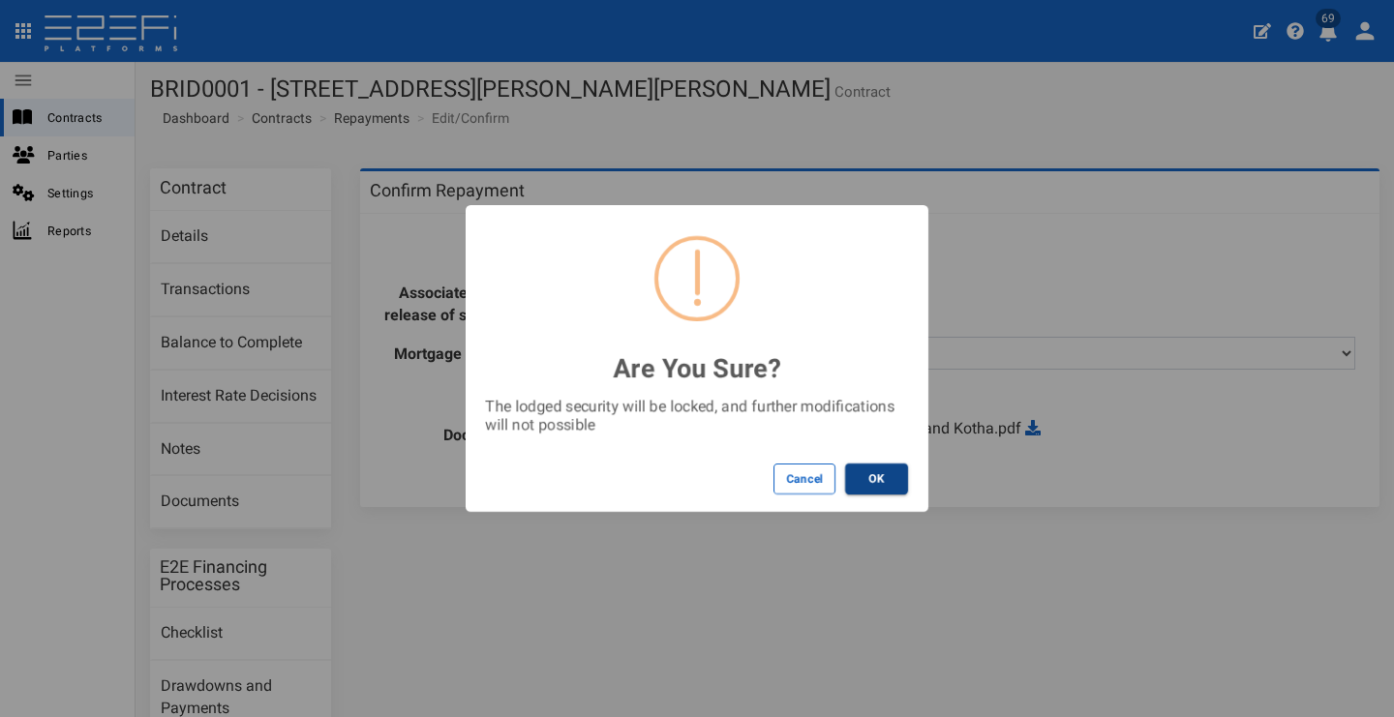
click at [850, 470] on button "OK" at bounding box center [876, 479] width 63 height 31
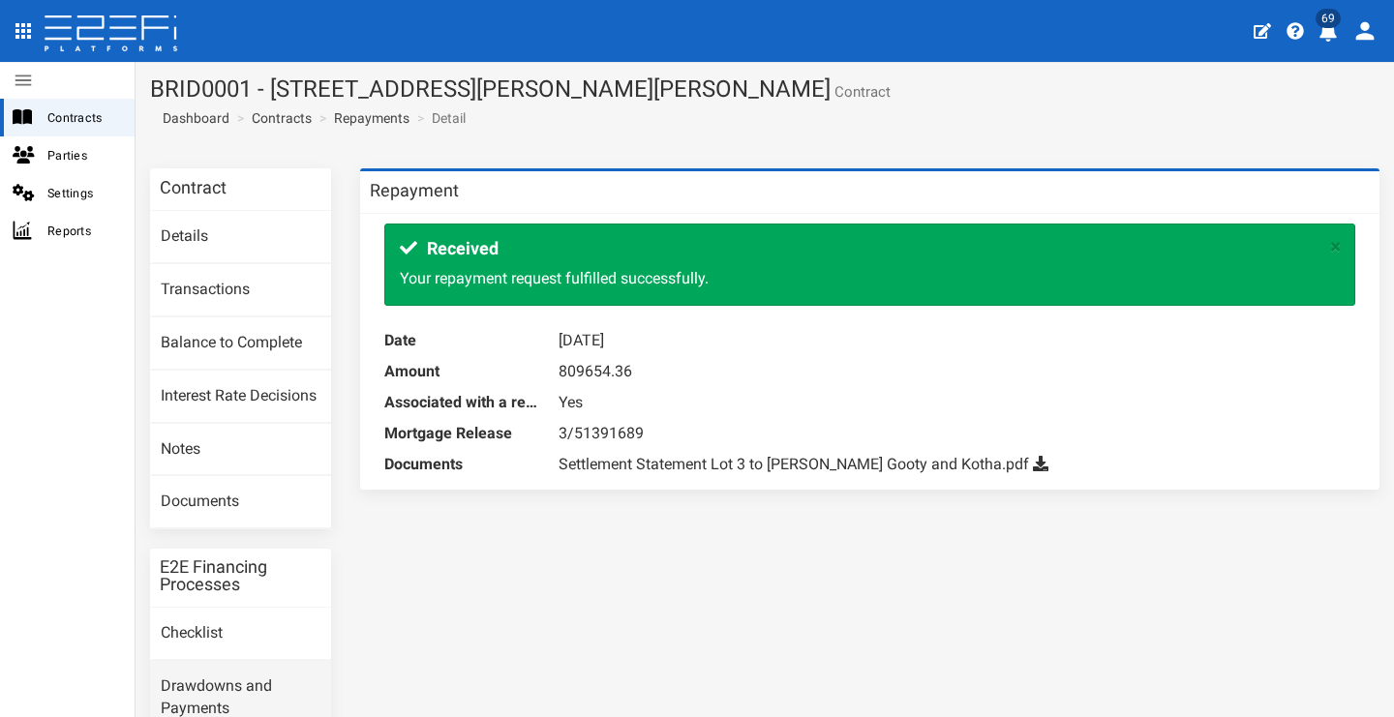
scroll to position [252, 0]
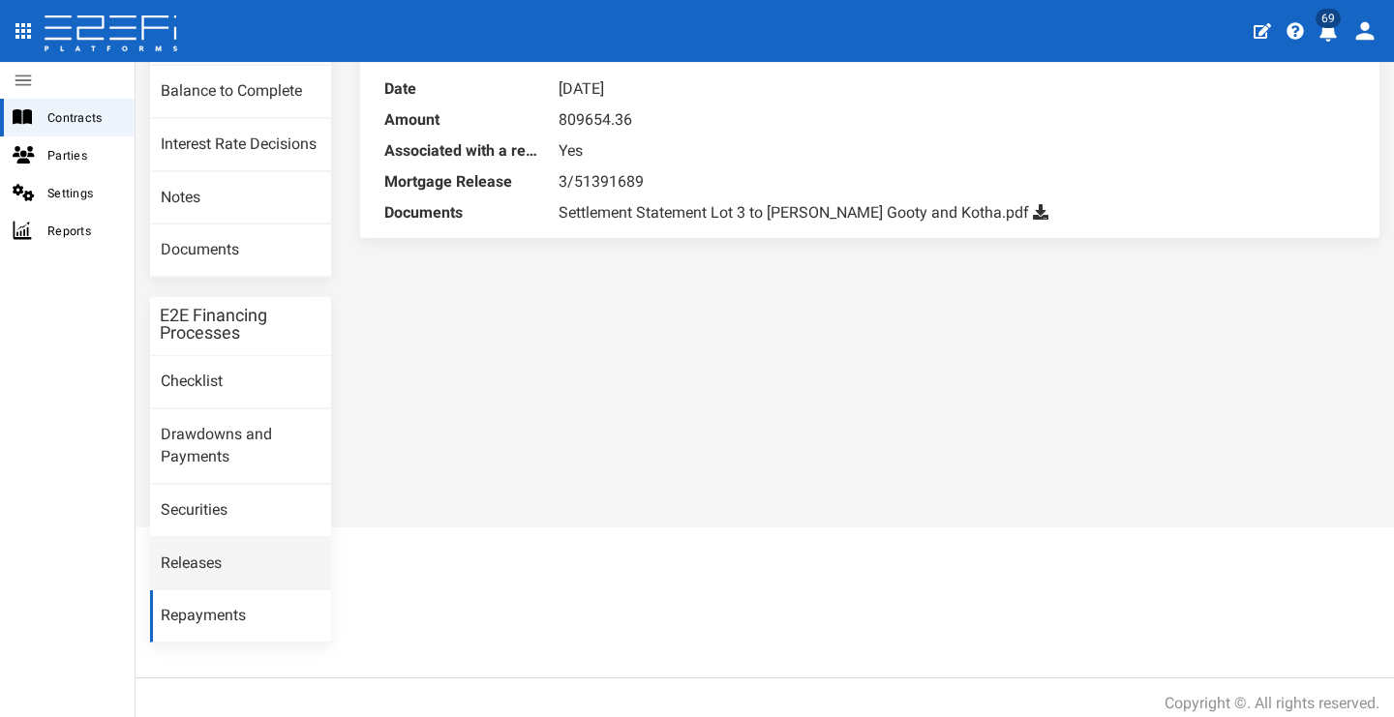
click at [232, 567] on link "Releases" at bounding box center [240, 564] width 181 height 52
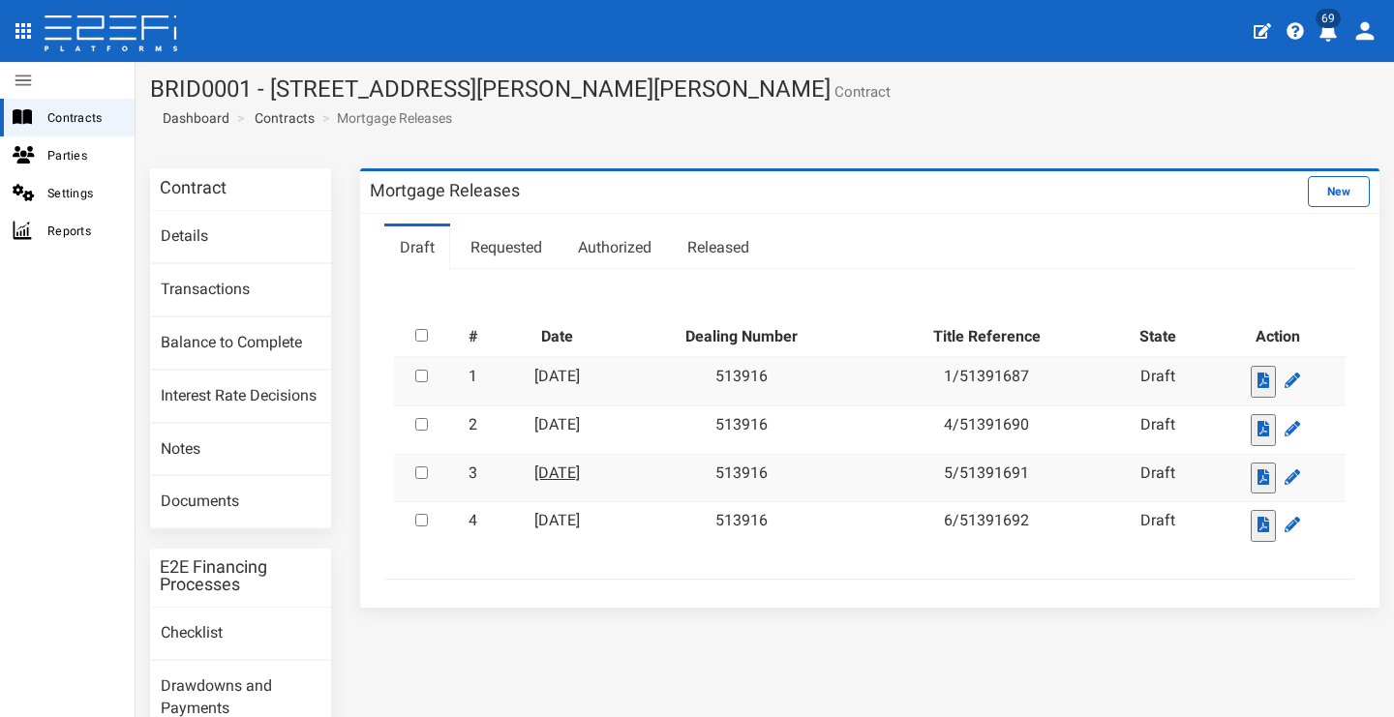
click at [580, 464] on link "[DATE]" at bounding box center [556, 473] width 45 height 18
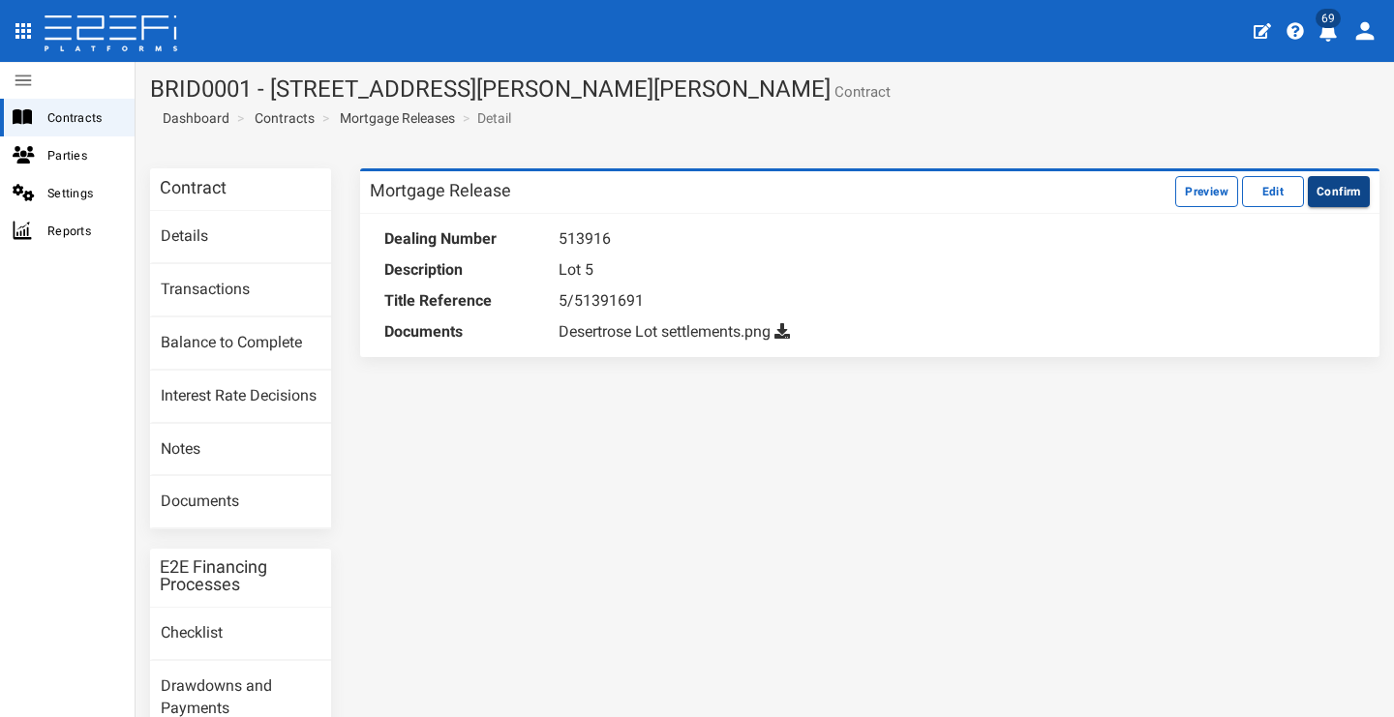
click at [1340, 196] on button "Confirm" at bounding box center [1339, 191] width 62 height 31
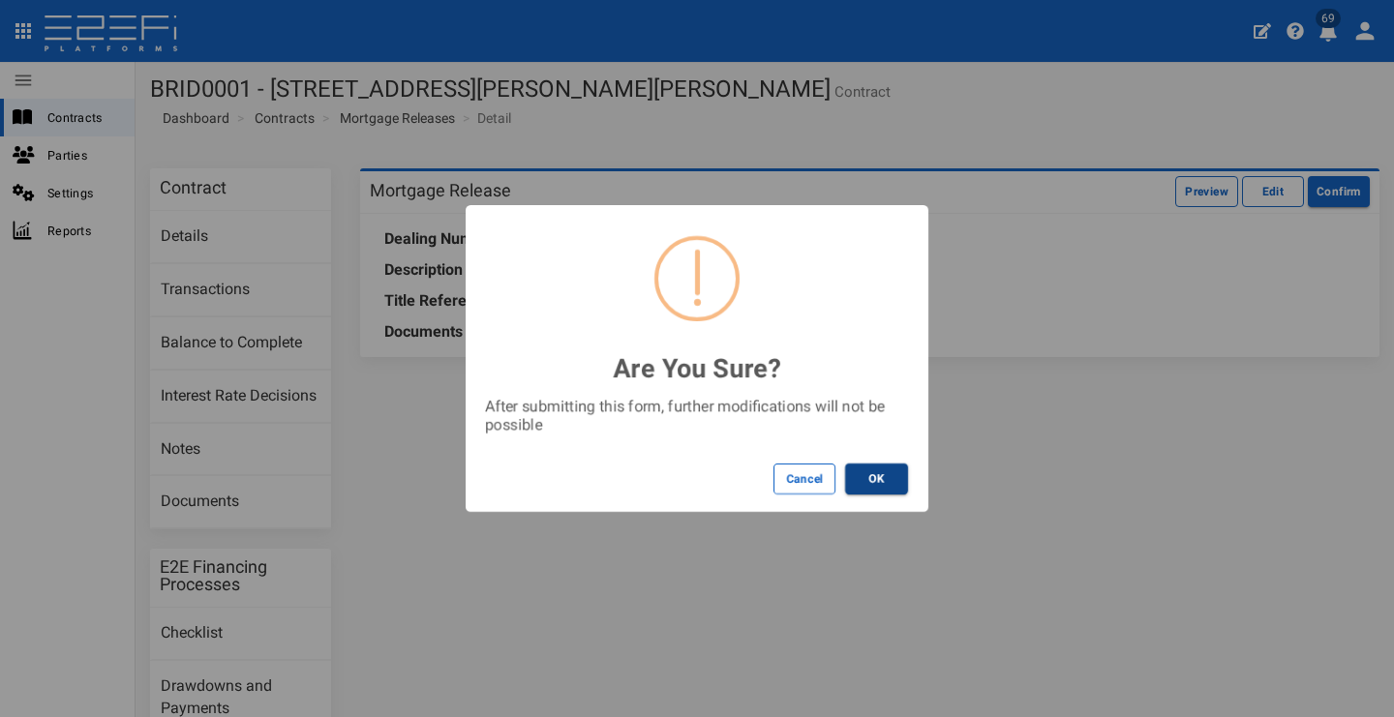
click at [864, 465] on button "OK" at bounding box center [876, 479] width 63 height 31
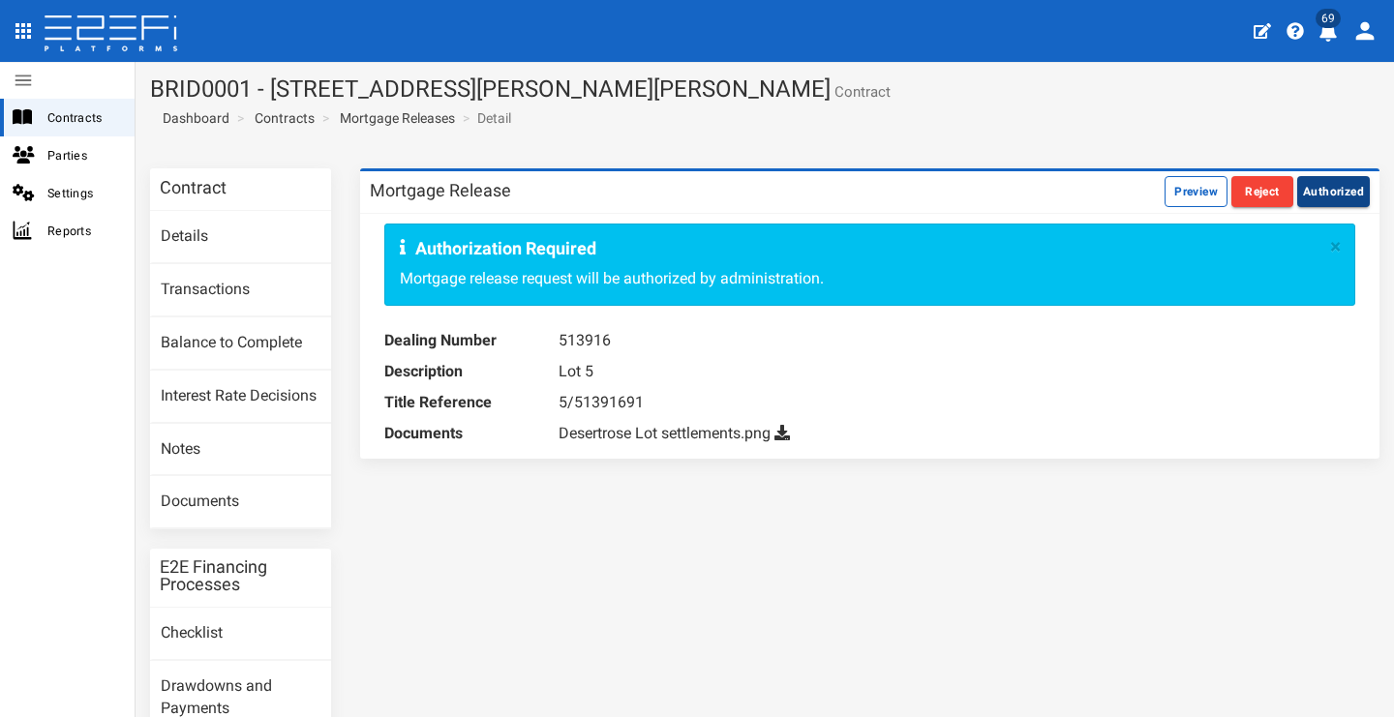
click at [1313, 186] on button "Authorized" at bounding box center [1333, 191] width 73 height 31
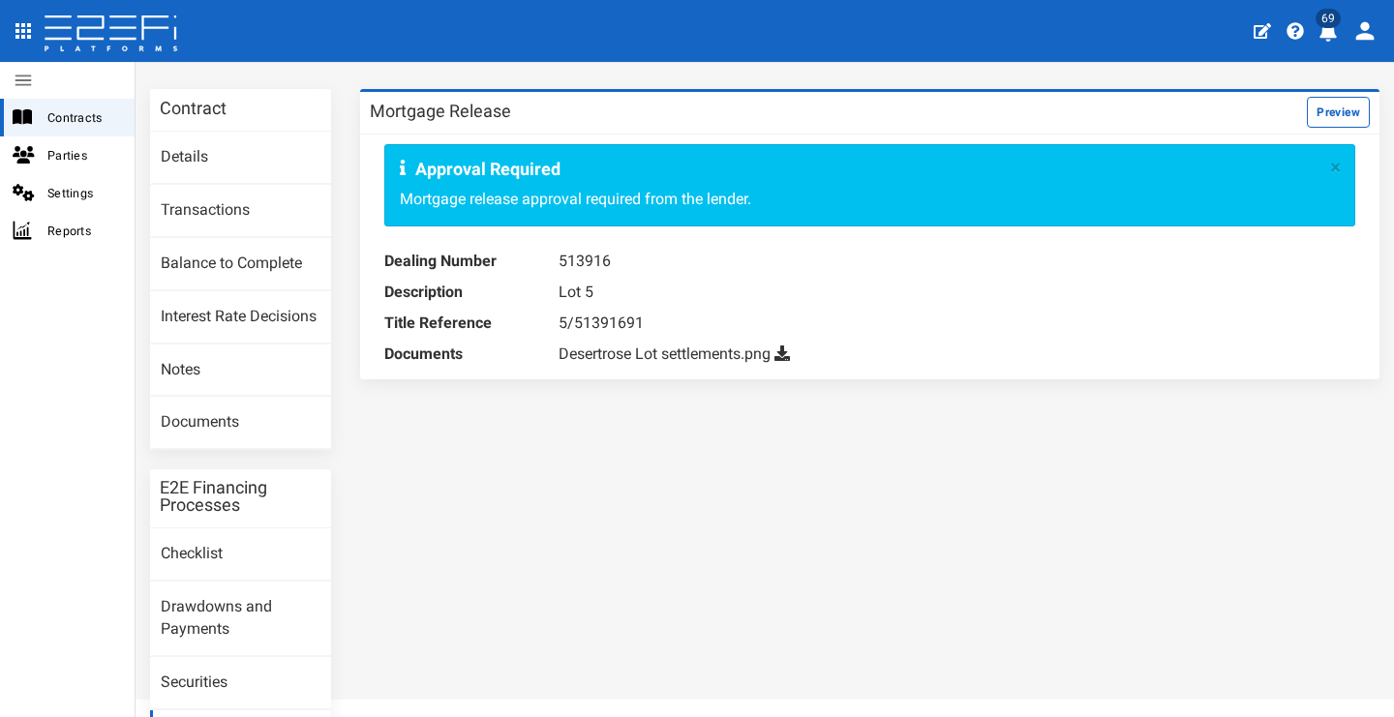
scroll to position [252, 0]
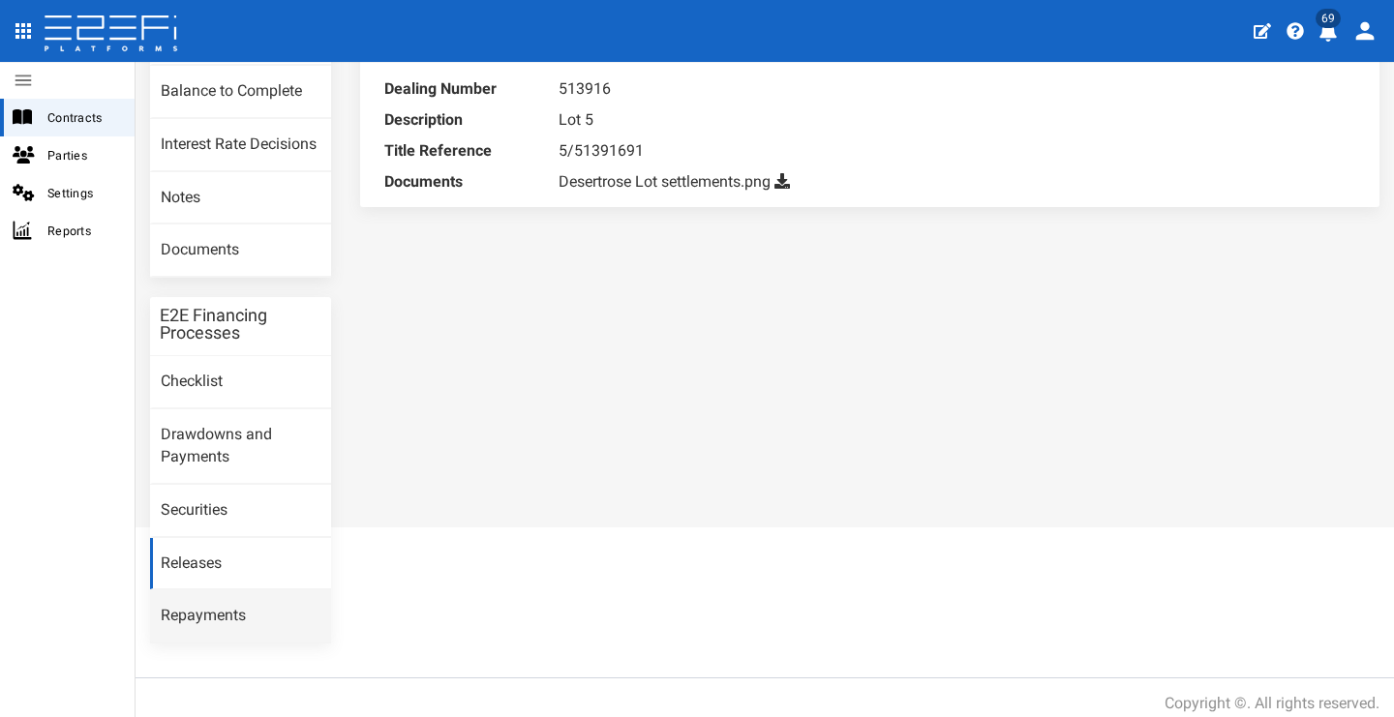
click at [251, 602] on link "Repayments" at bounding box center [240, 616] width 181 height 52
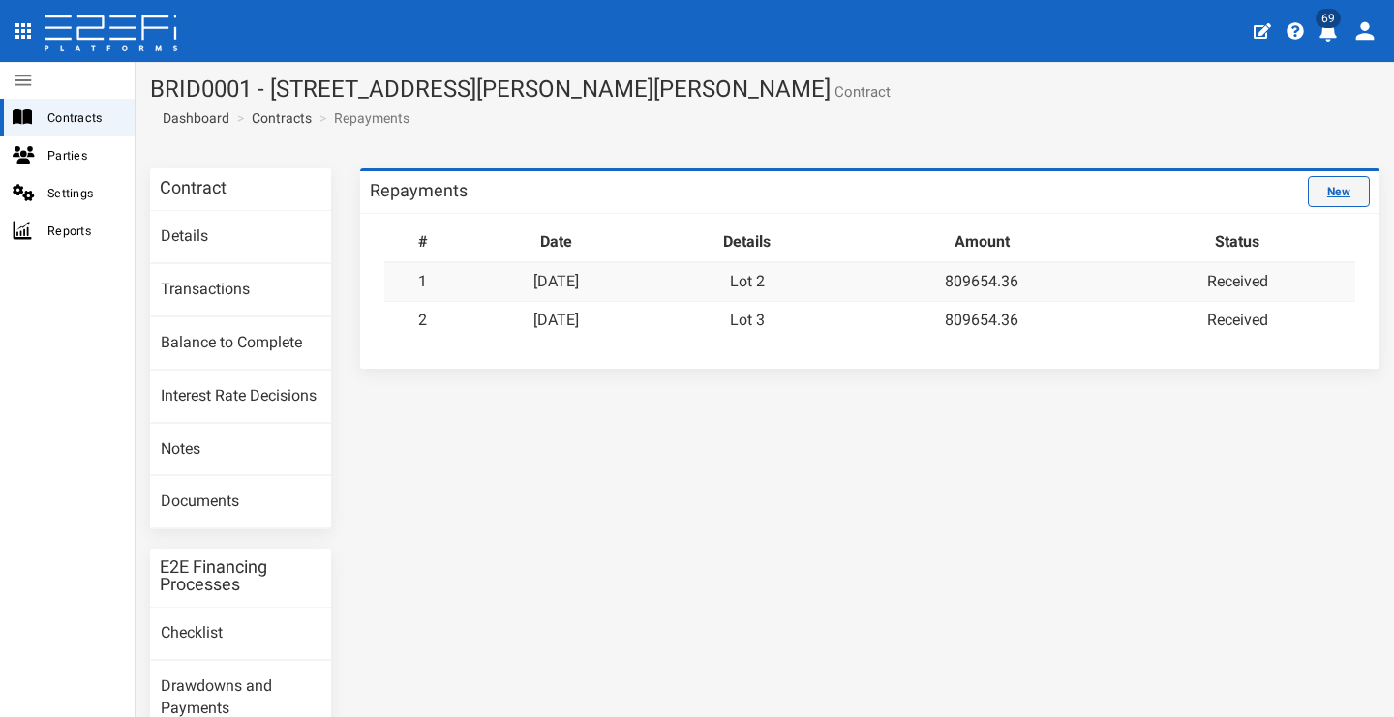
click at [1339, 177] on link "New" at bounding box center [1339, 191] width 62 height 31
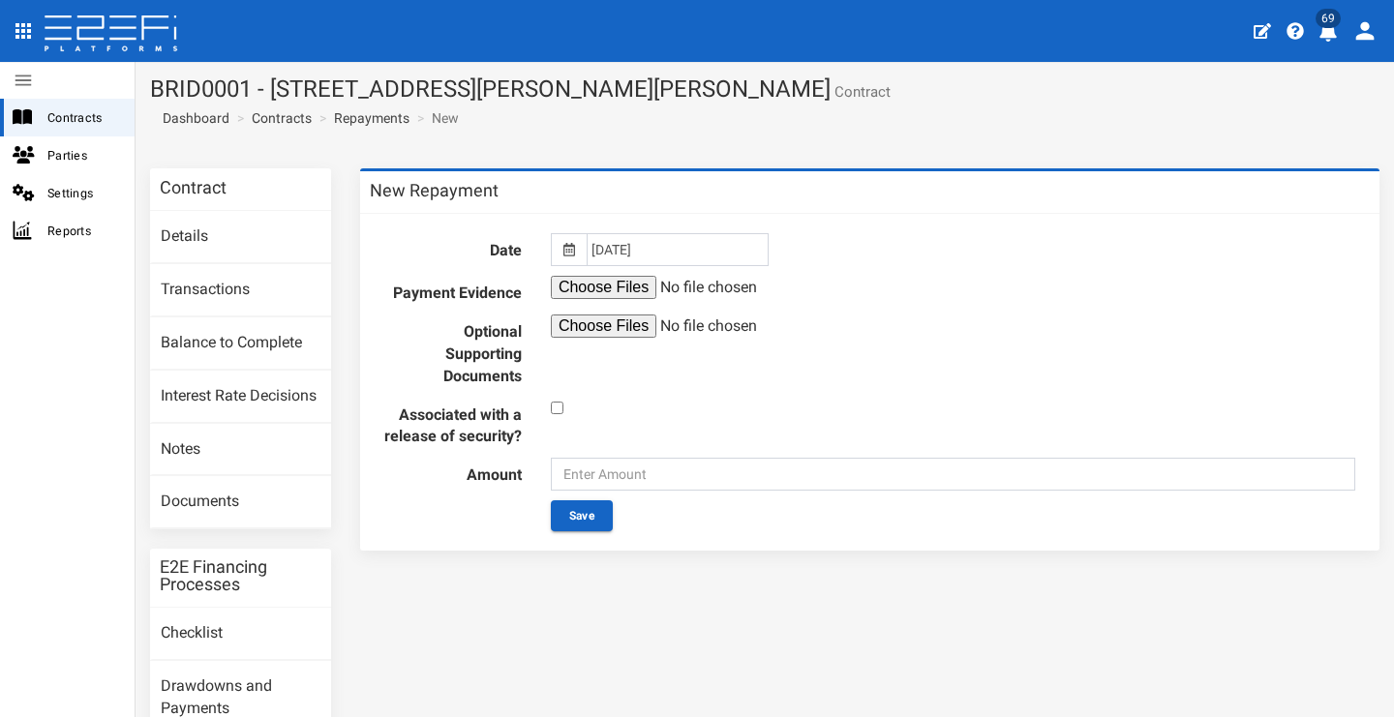
click at [553, 406] on input "checkbox" at bounding box center [557, 408] width 13 height 13
checkbox input "true"
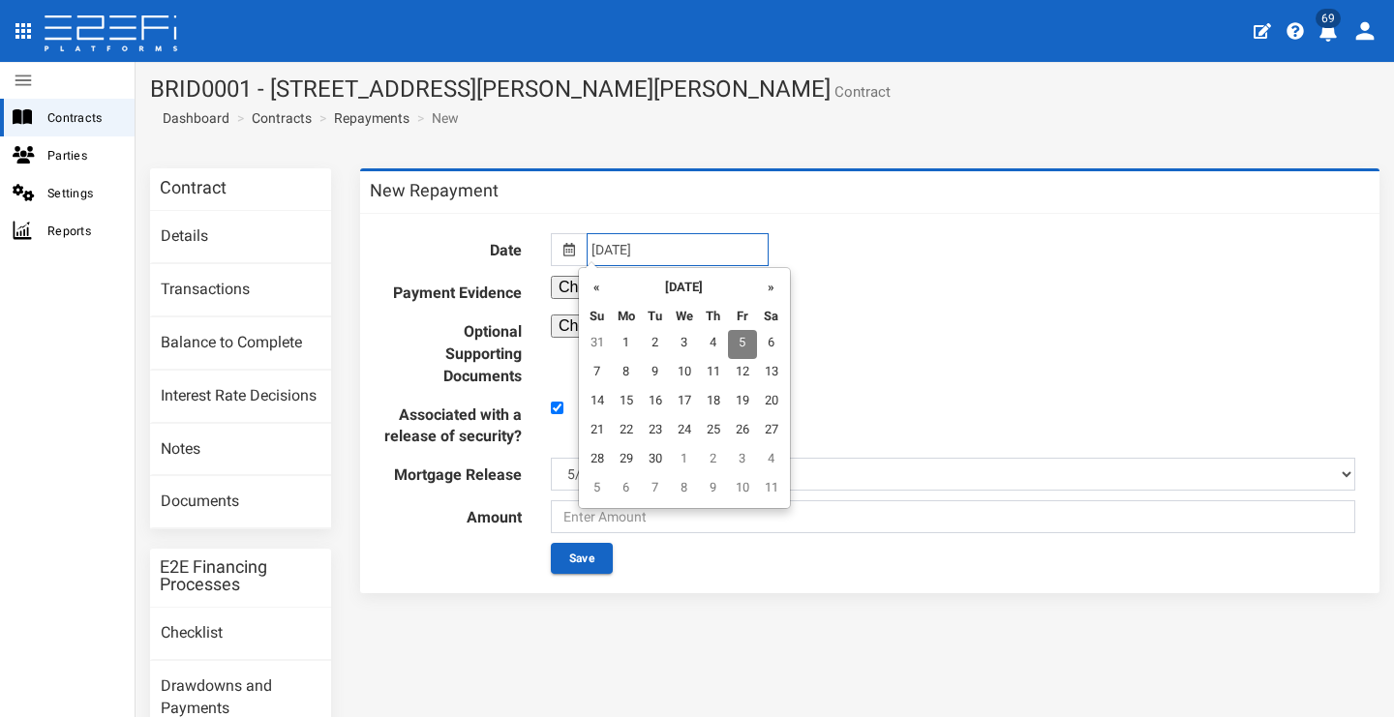
click at [635, 260] on input "[DATE]" at bounding box center [678, 249] width 182 height 33
click at [708, 343] on td "4" at bounding box center [713, 344] width 29 height 29
type input "[DATE]"
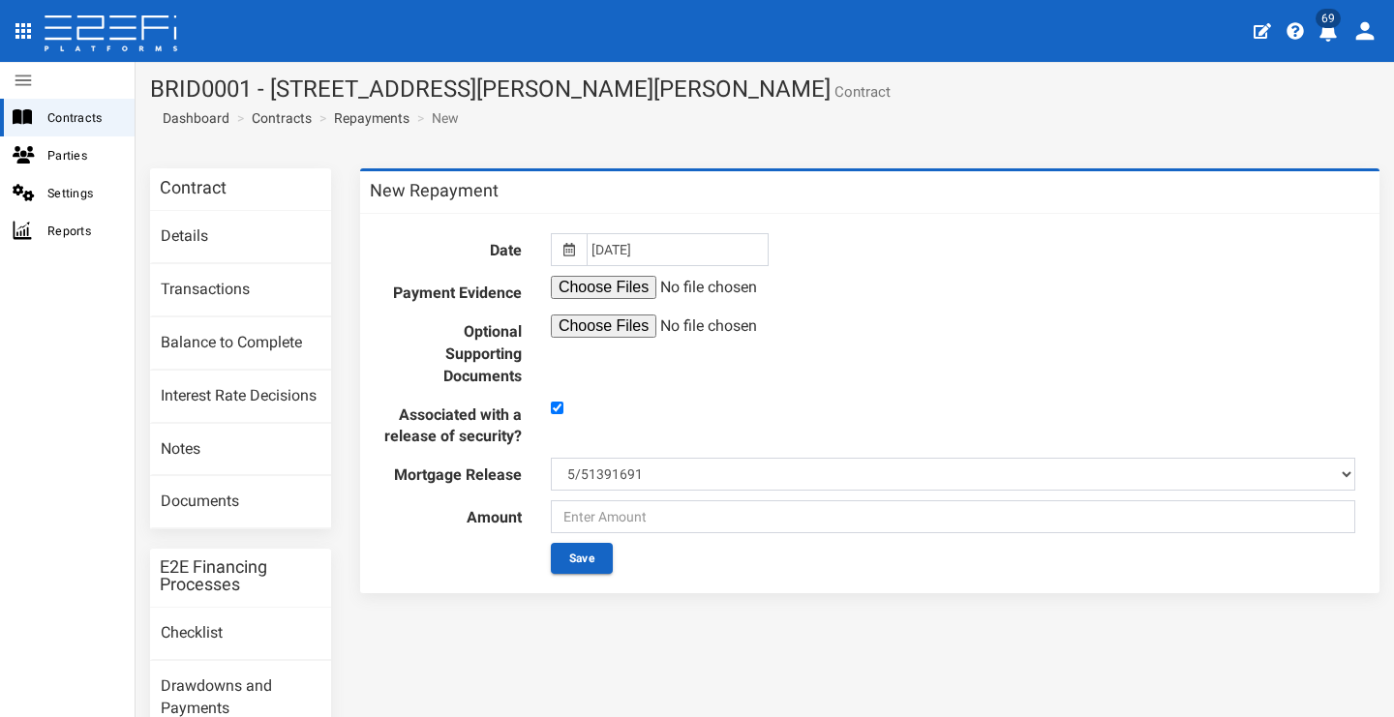
click at [604, 287] on input "file" at bounding box center [699, 287] width 296 height 23
type input "C:\fakepath\Settlement Statement Lot 5 [PERSON_NAME] and [PERSON_NAME].pdf"
click at [678, 533] on input "text" at bounding box center [953, 516] width 804 height 33
type input "809654.36"
drag, startPoint x: 877, startPoint y: 578, endPoint x: 860, endPoint y: 574, distance: 16.9
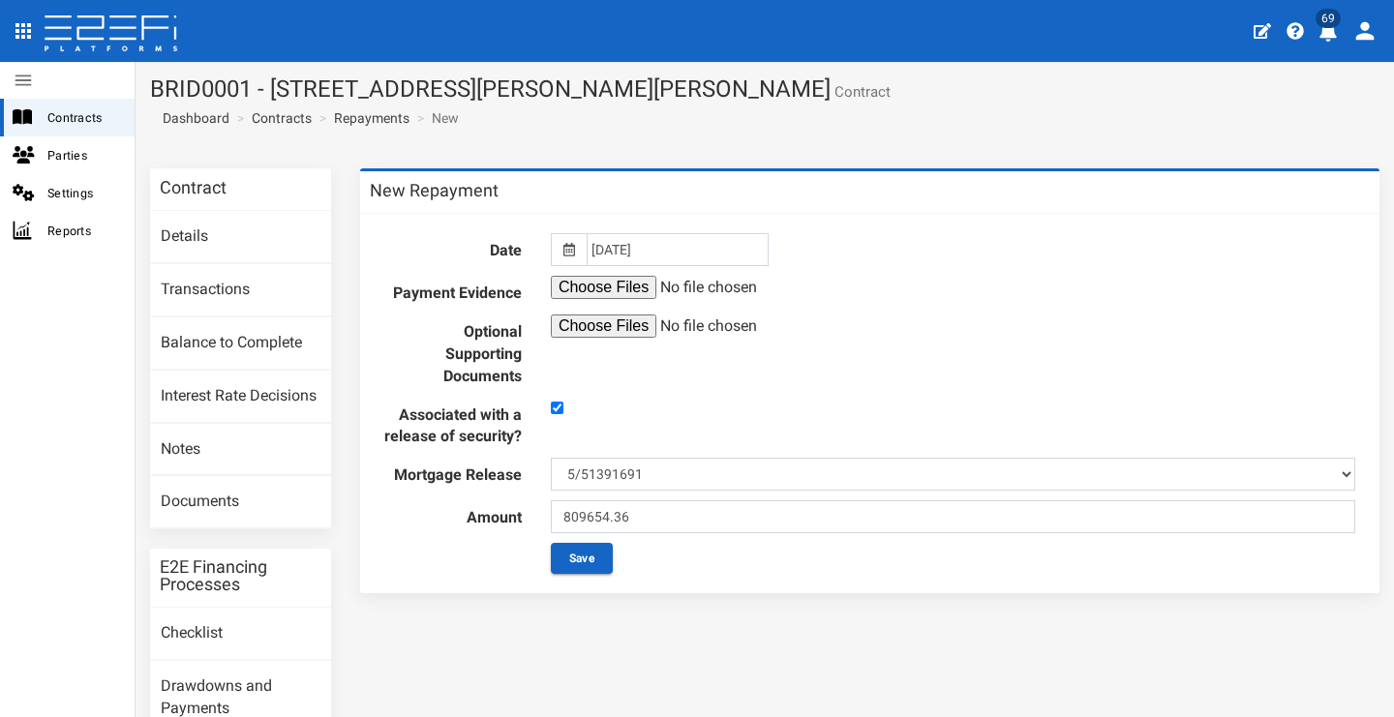
click at [877, 574] on div "Save" at bounding box center [952, 558] width 833 height 31
click at [578, 574] on button "Save" at bounding box center [582, 558] width 62 height 31
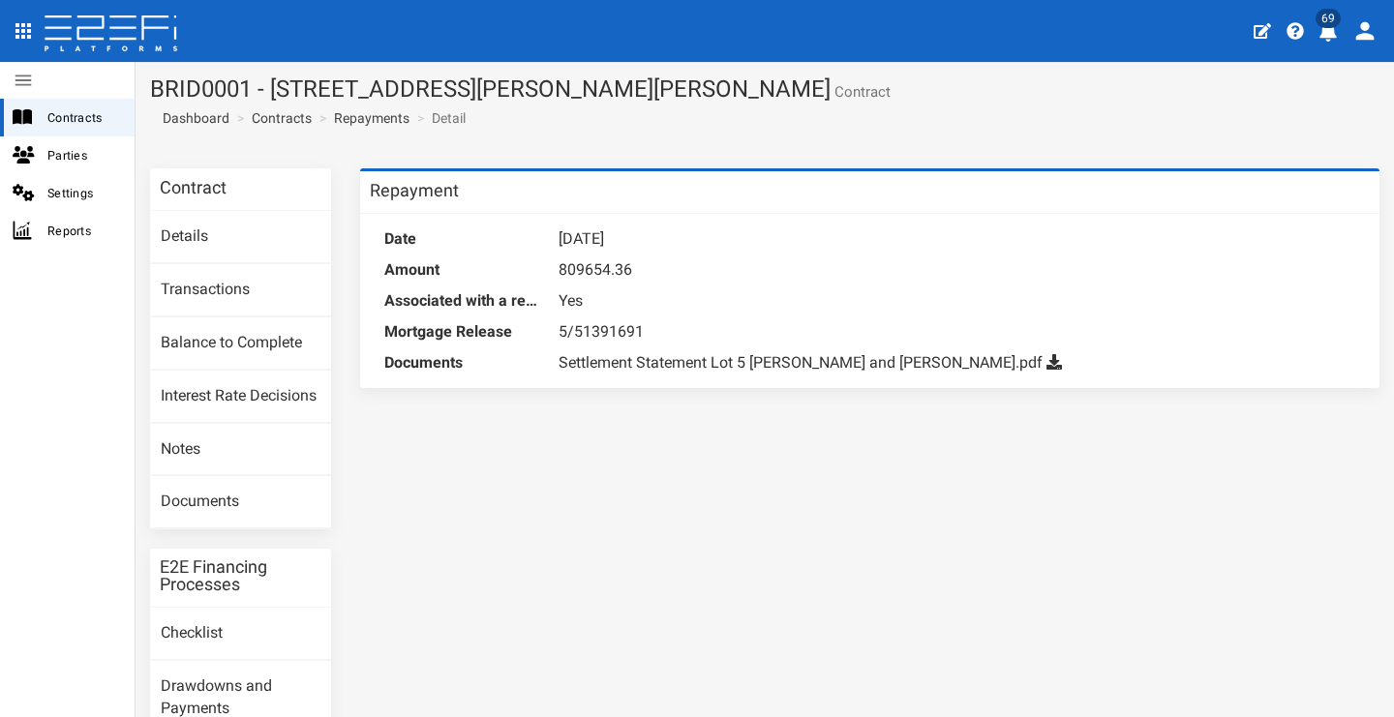
scroll to position [252, 0]
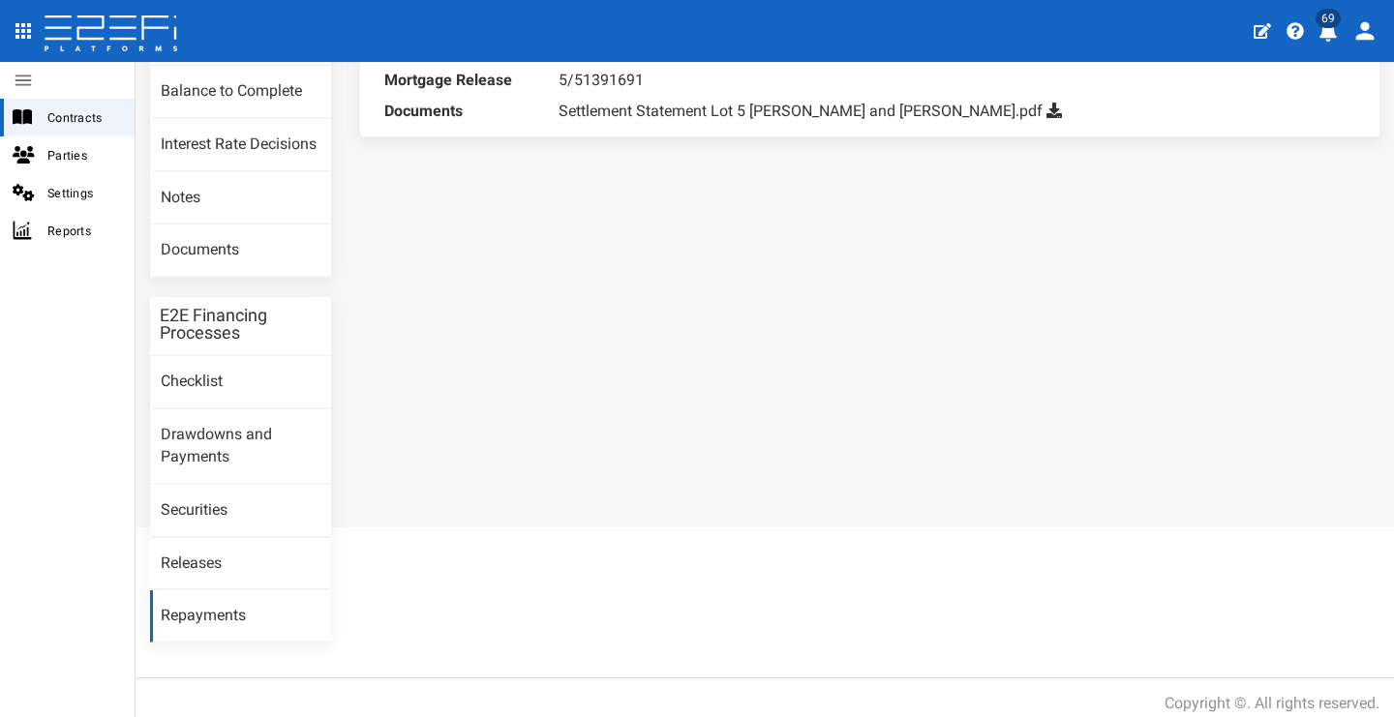
click at [266, 591] on link "Repayments" at bounding box center [240, 616] width 181 height 52
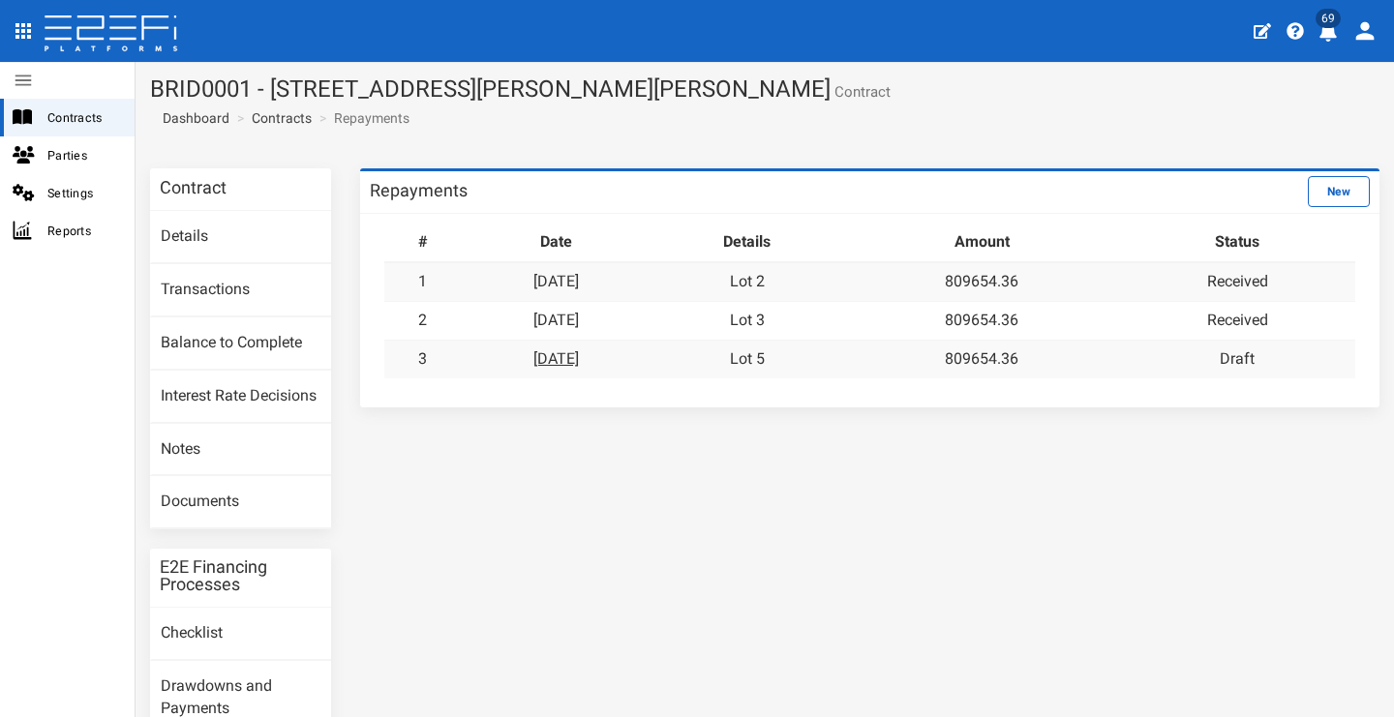
click at [579, 361] on link "[DATE]" at bounding box center [555, 358] width 45 height 18
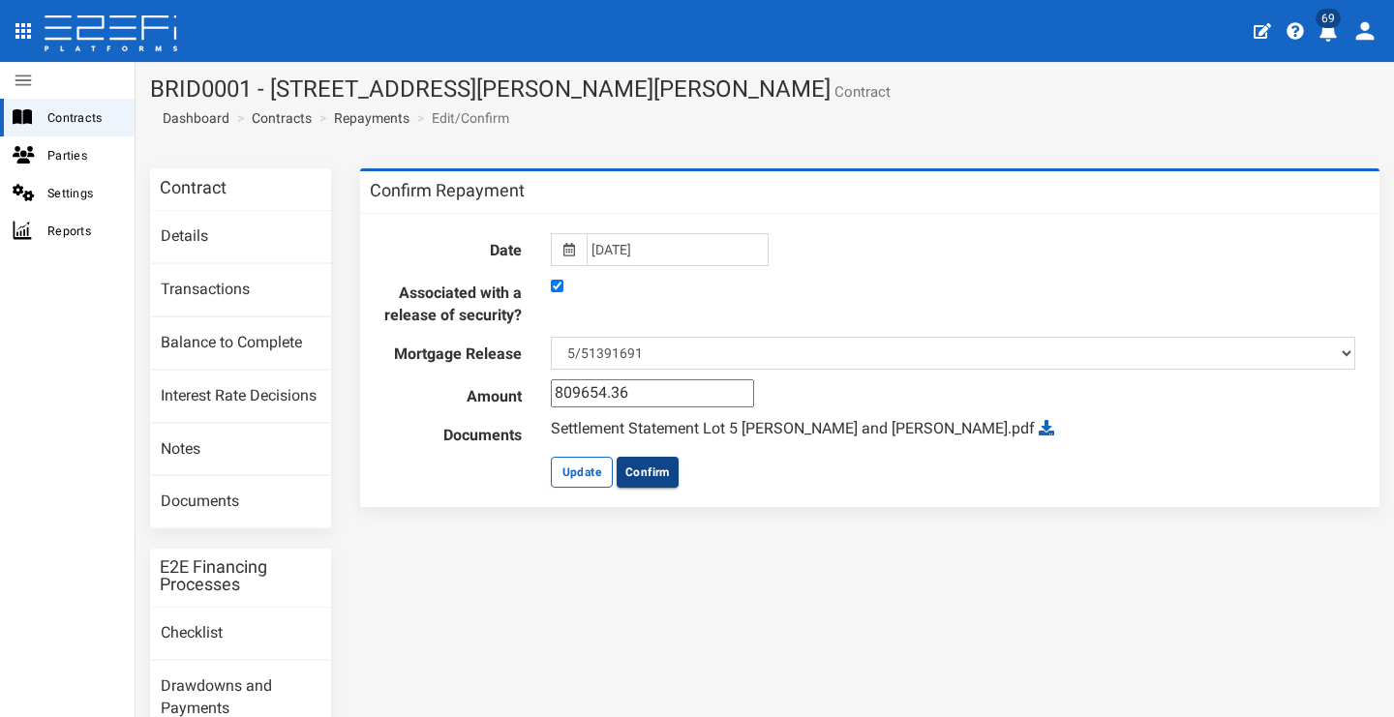
click at [665, 483] on button "Confirm" at bounding box center [648, 472] width 62 height 31
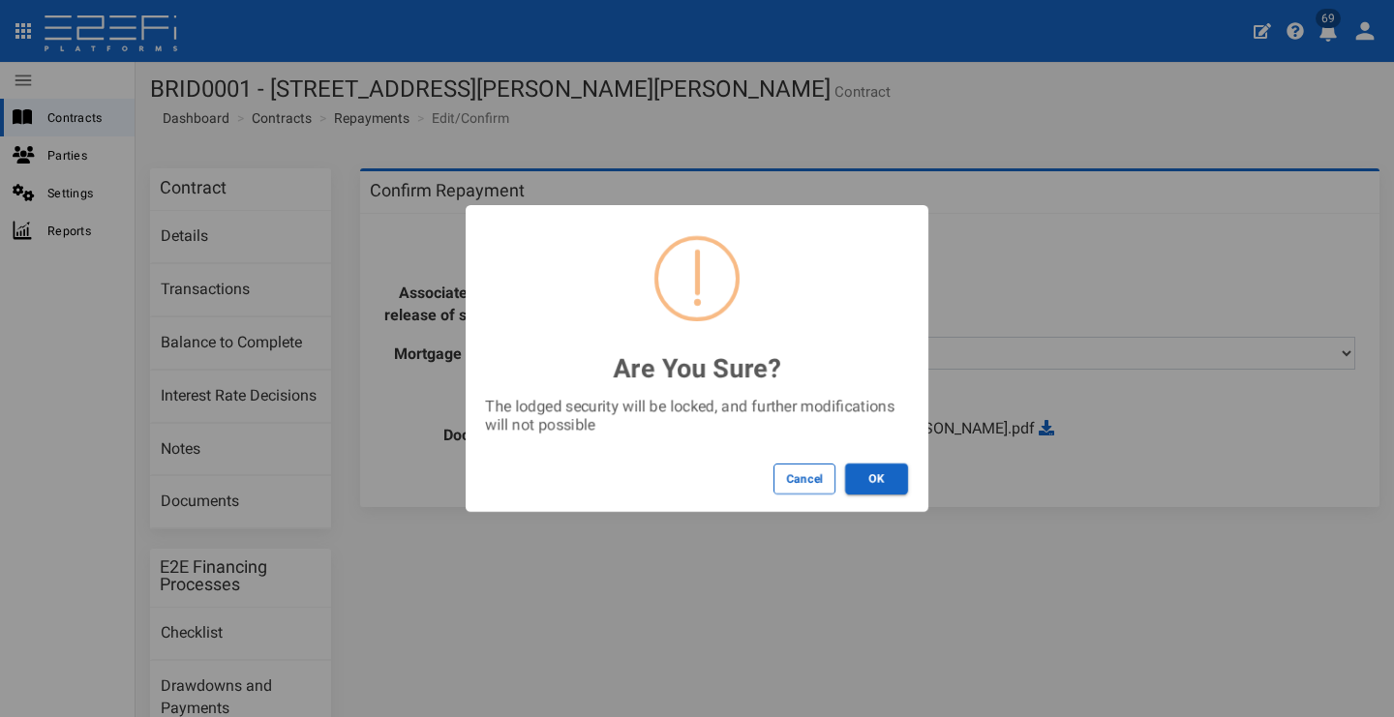
click at [863, 477] on button "OK" at bounding box center [876, 479] width 63 height 31
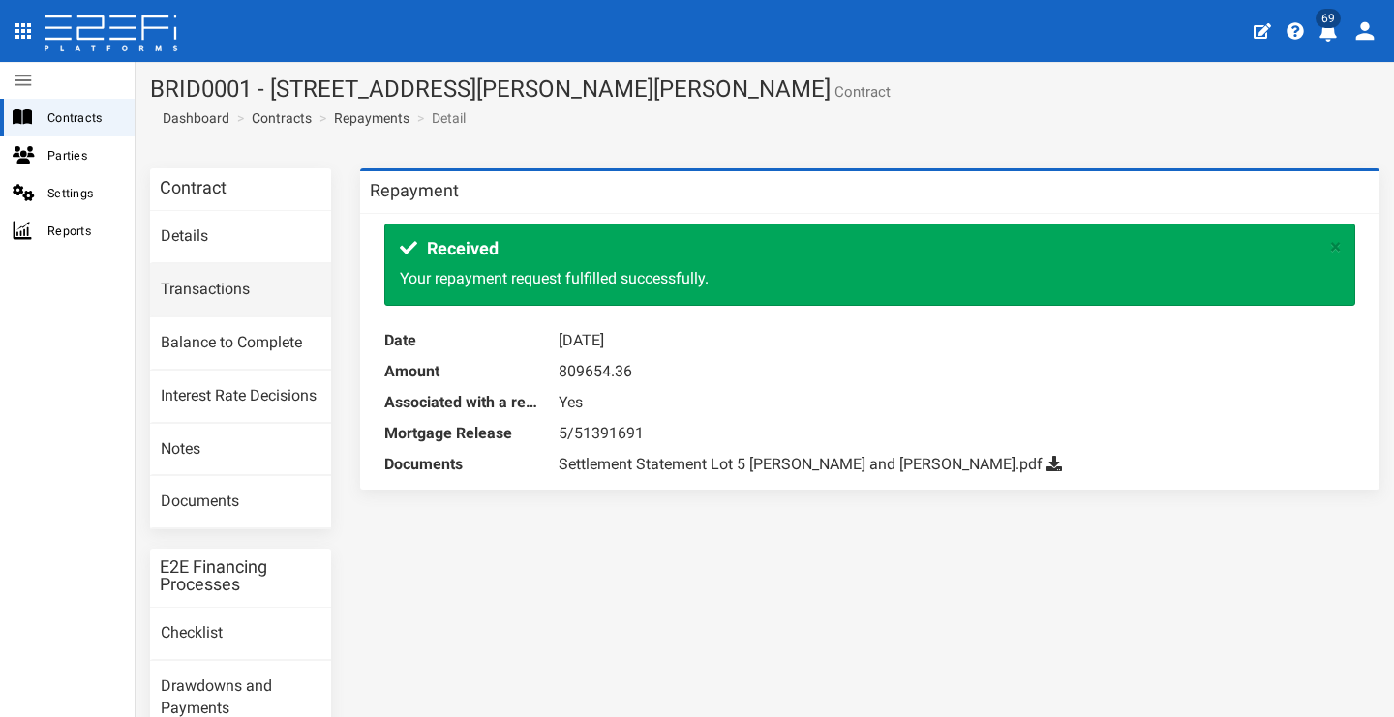
click at [264, 295] on link "Transactions" at bounding box center [240, 290] width 181 height 52
